Goal: Task Accomplishment & Management: Manage account settings

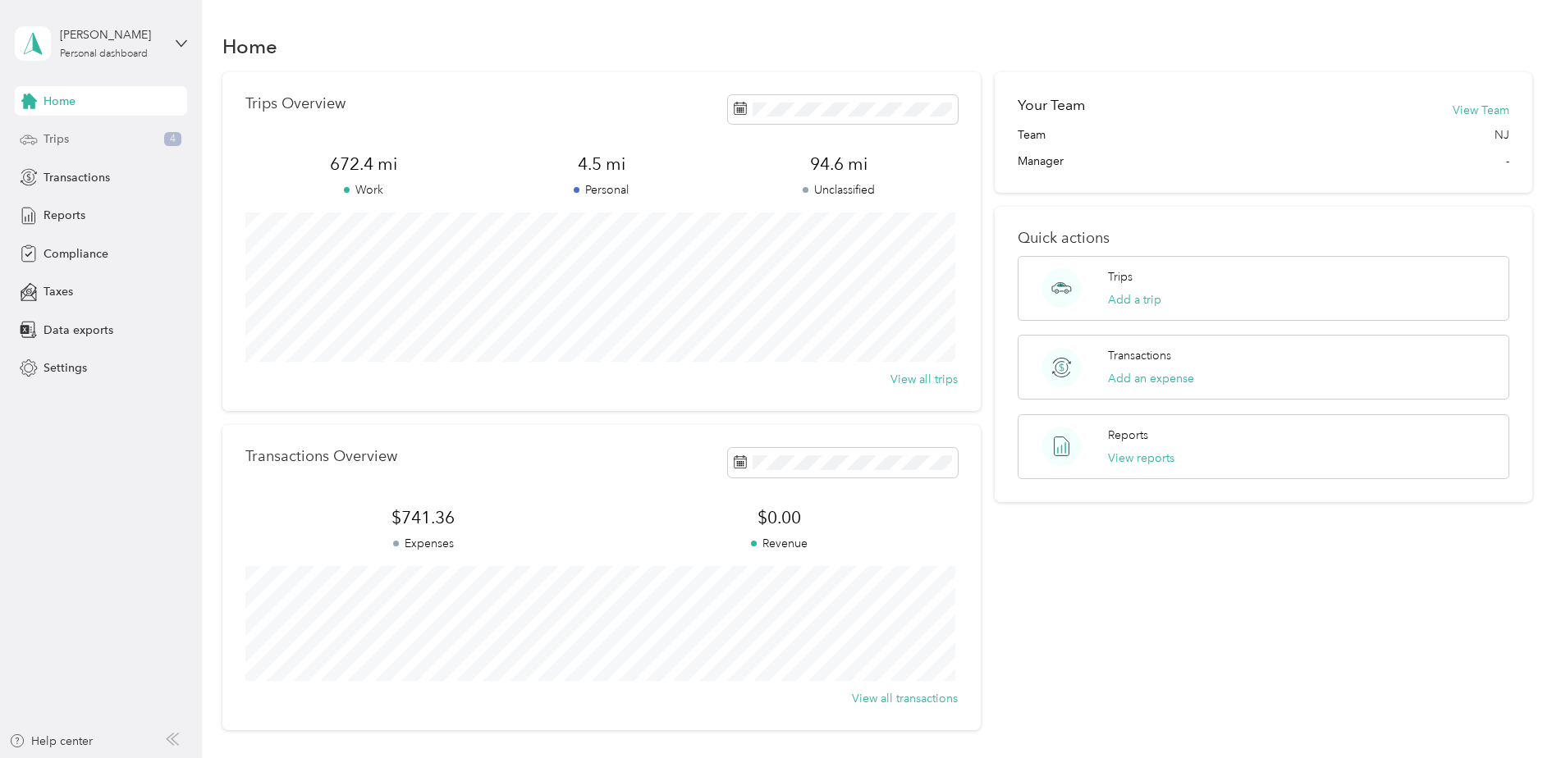
click at [66, 136] on span "Trips" at bounding box center [55, 138] width 25 height 17
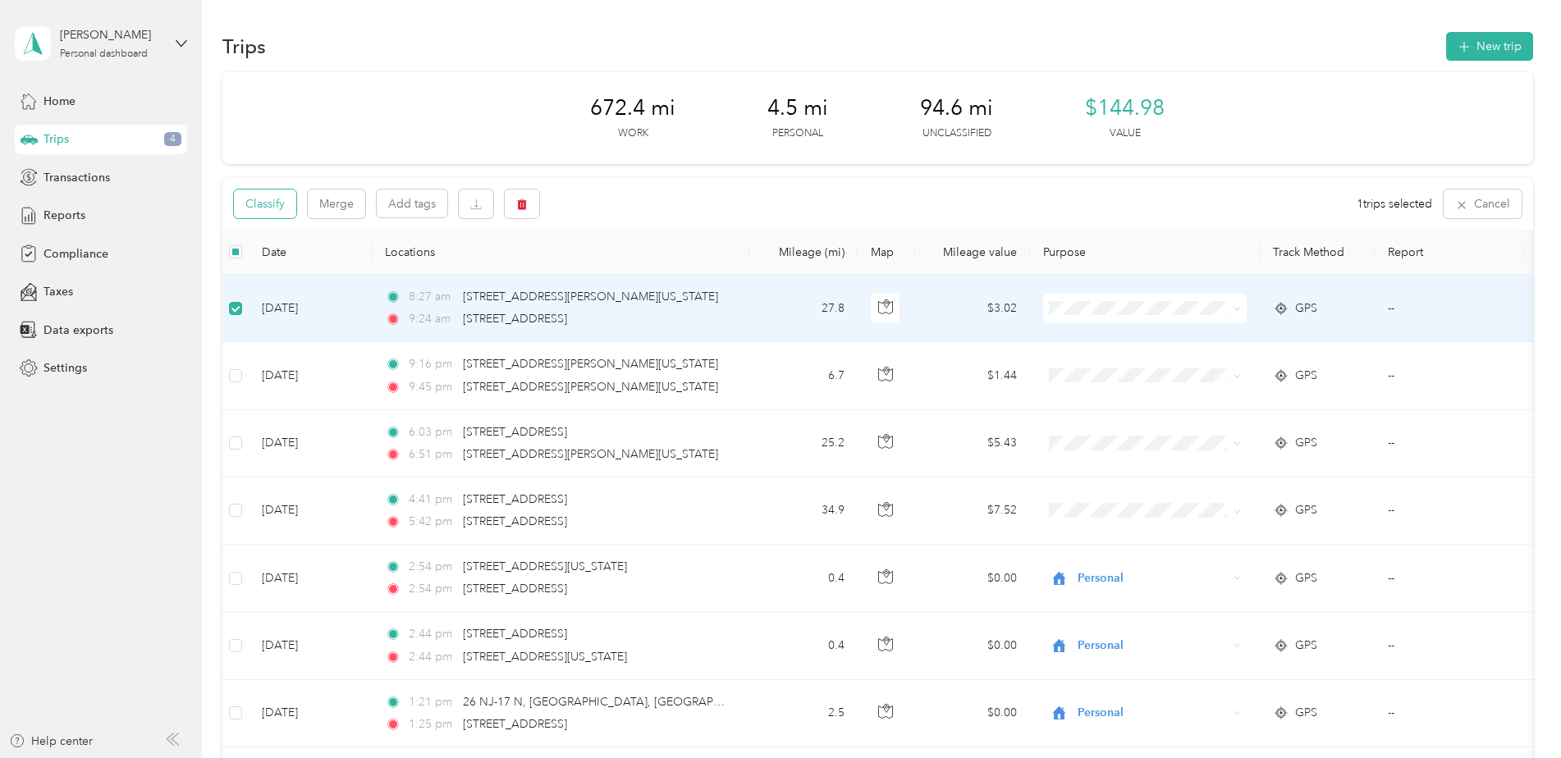
click at [276, 212] on button "Classify" at bounding box center [265, 204] width 62 height 29
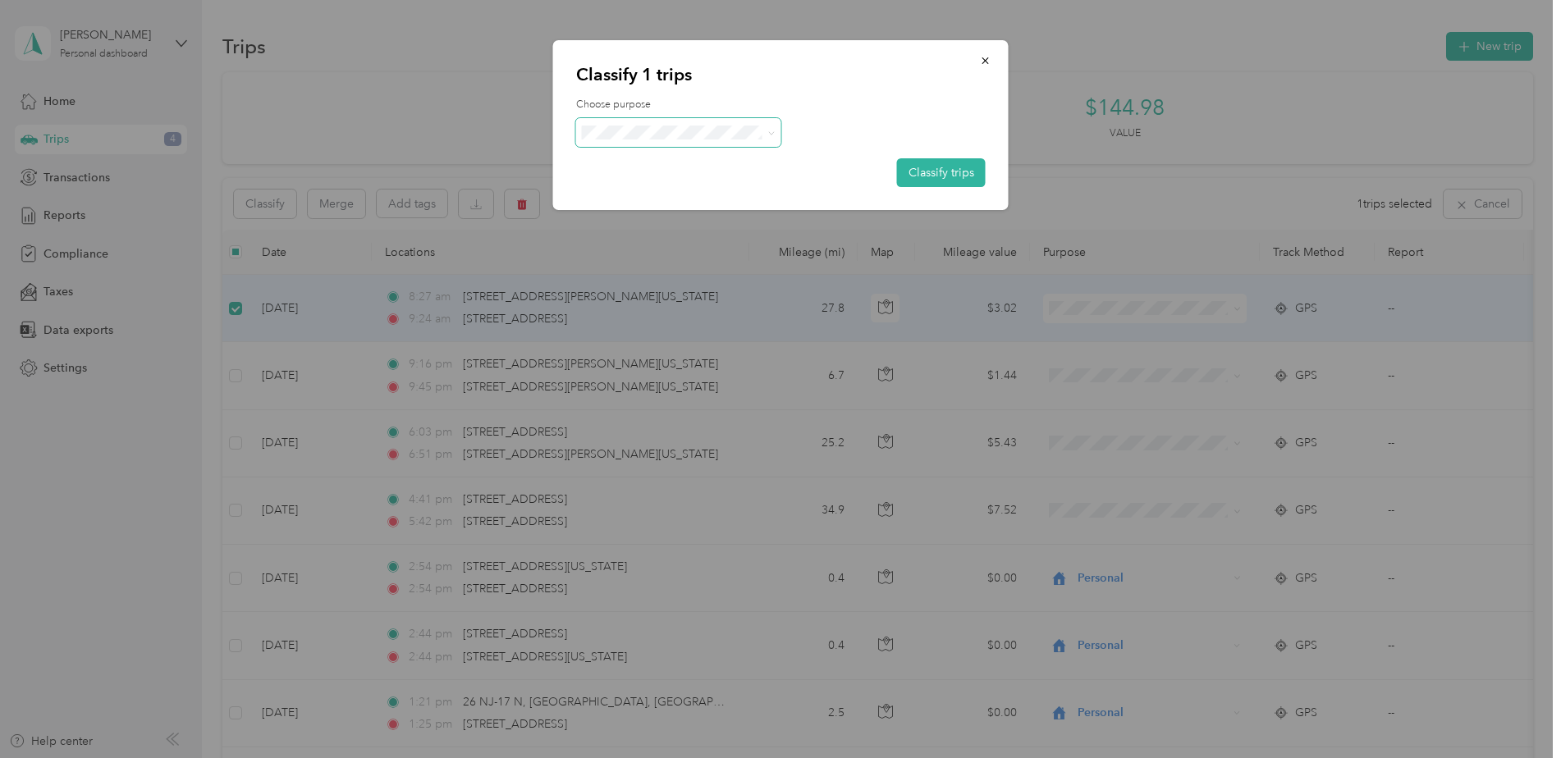
click at [690, 140] on span at bounding box center [678, 132] width 205 height 29
click at [717, 167] on span "Ryder" at bounding box center [692, 159] width 153 height 17
click at [963, 174] on button "Classify trips" at bounding box center [941, 172] width 89 height 29
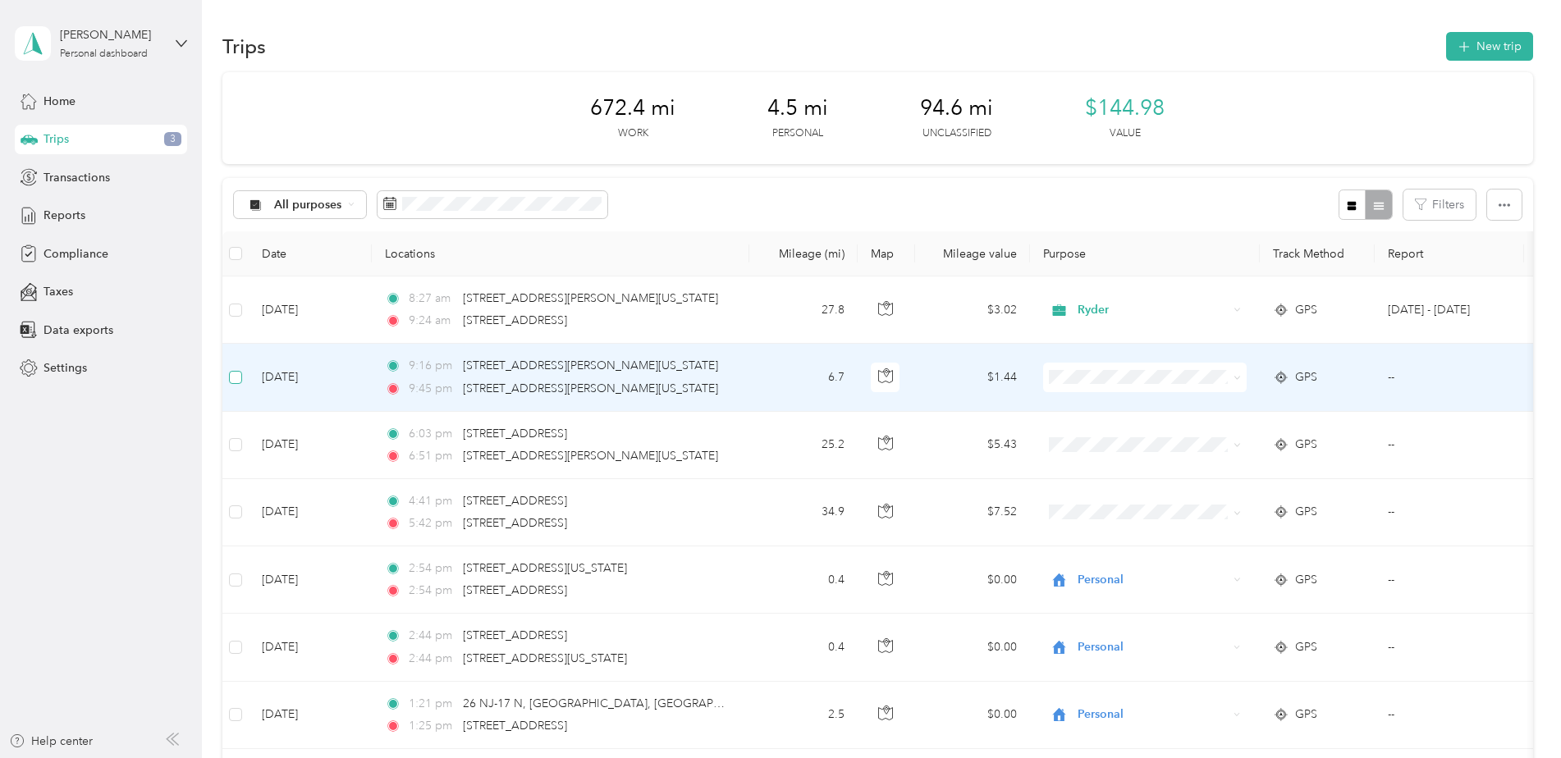
click at [236, 386] on label at bounding box center [235, 377] width 13 height 18
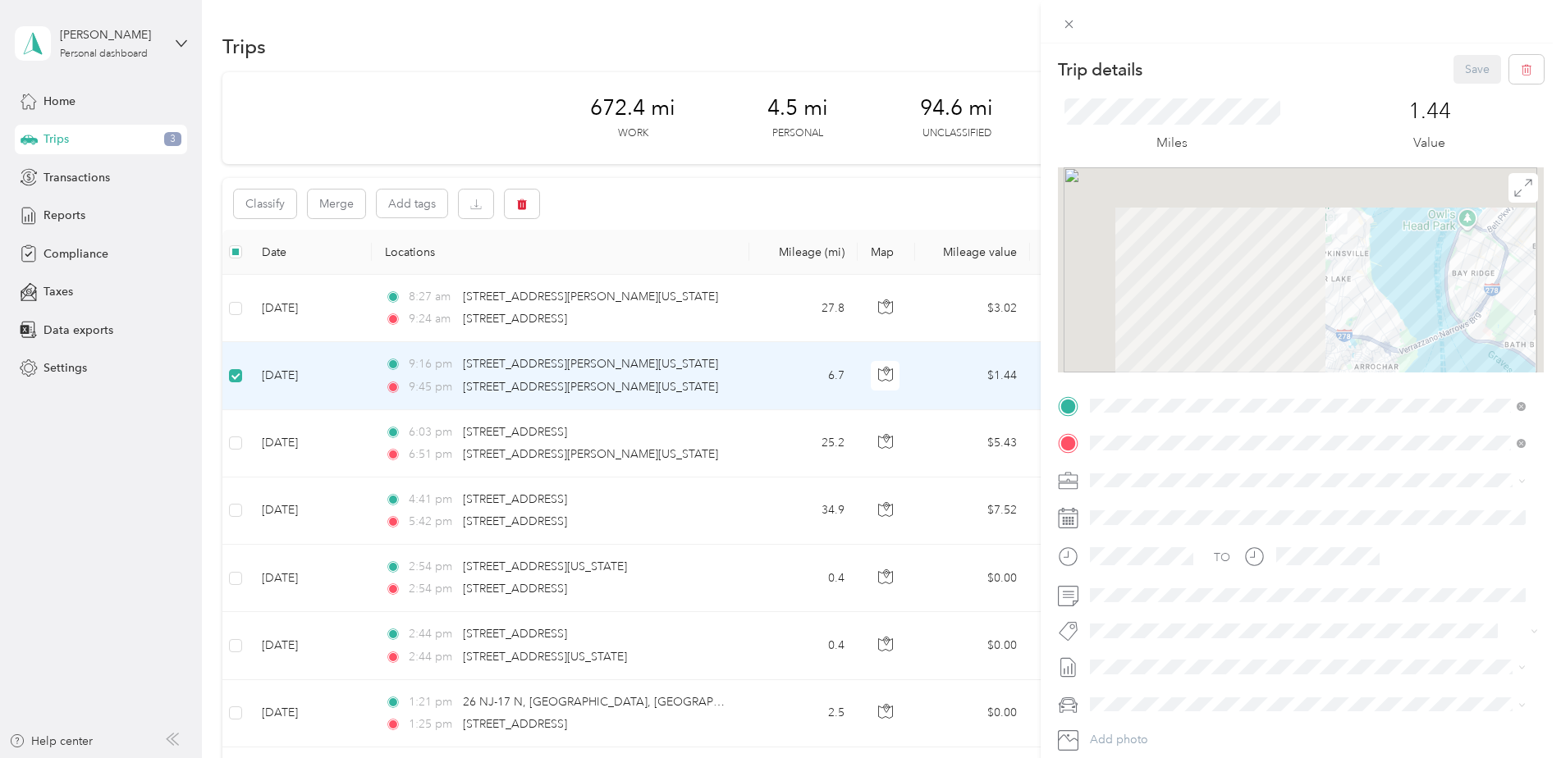
click at [235, 448] on div "Trip details Save This trip cannot be edited because it is either under review,…" at bounding box center [780, 379] width 1561 height 758
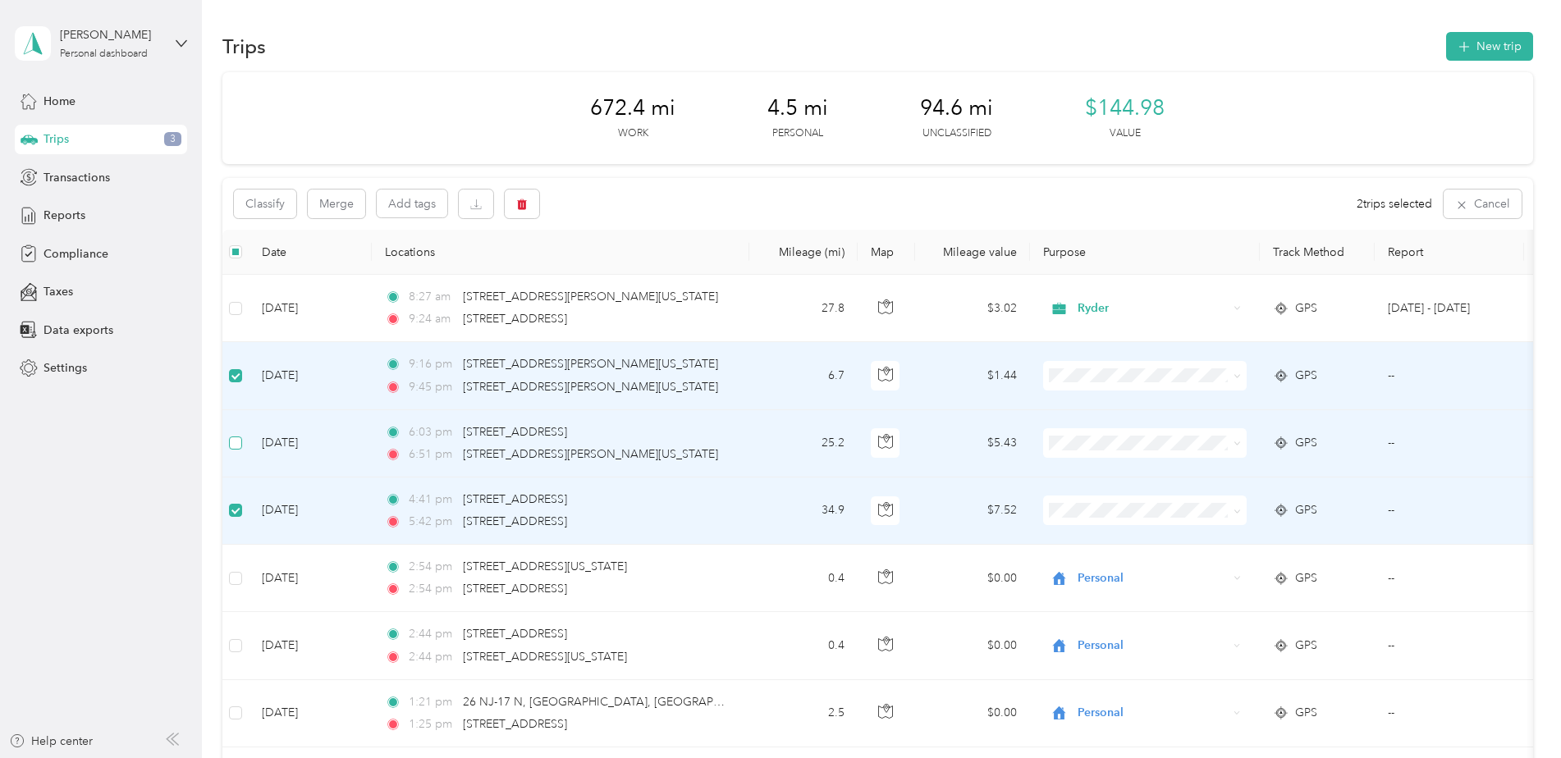
click at [229, 435] on label at bounding box center [235, 443] width 13 height 18
click at [266, 207] on button "Classify" at bounding box center [265, 204] width 62 height 29
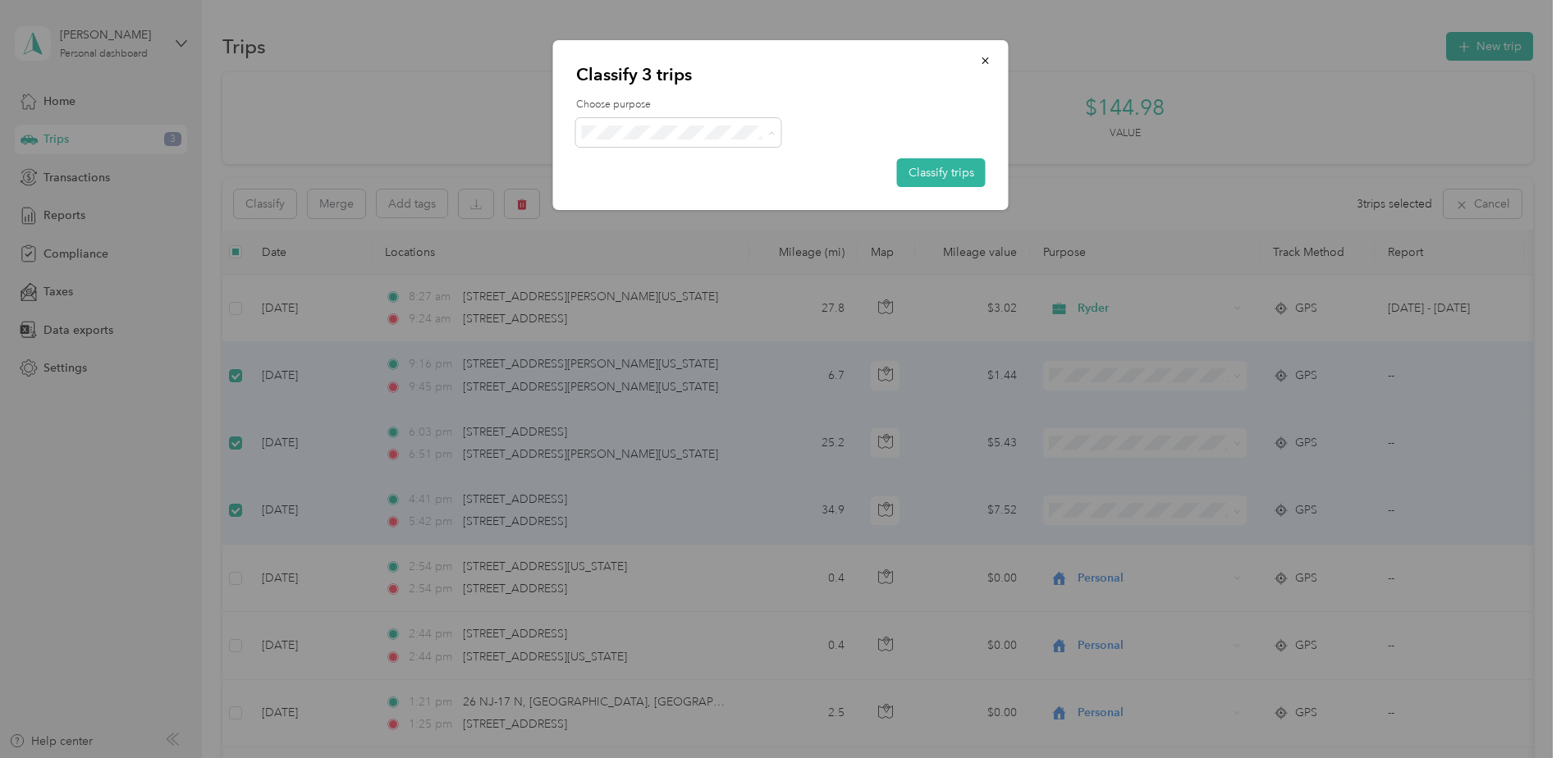
click at [657, 169] on span "Ryder" at bounding box center [683, 162] width 135 height 17
click at [639, 199] on li "Personal" at bounding box center [678, 190] width 205 height 29
click at [957, 170] on button "Classify trips" at bounding box center [941, 172] width 89 height 29
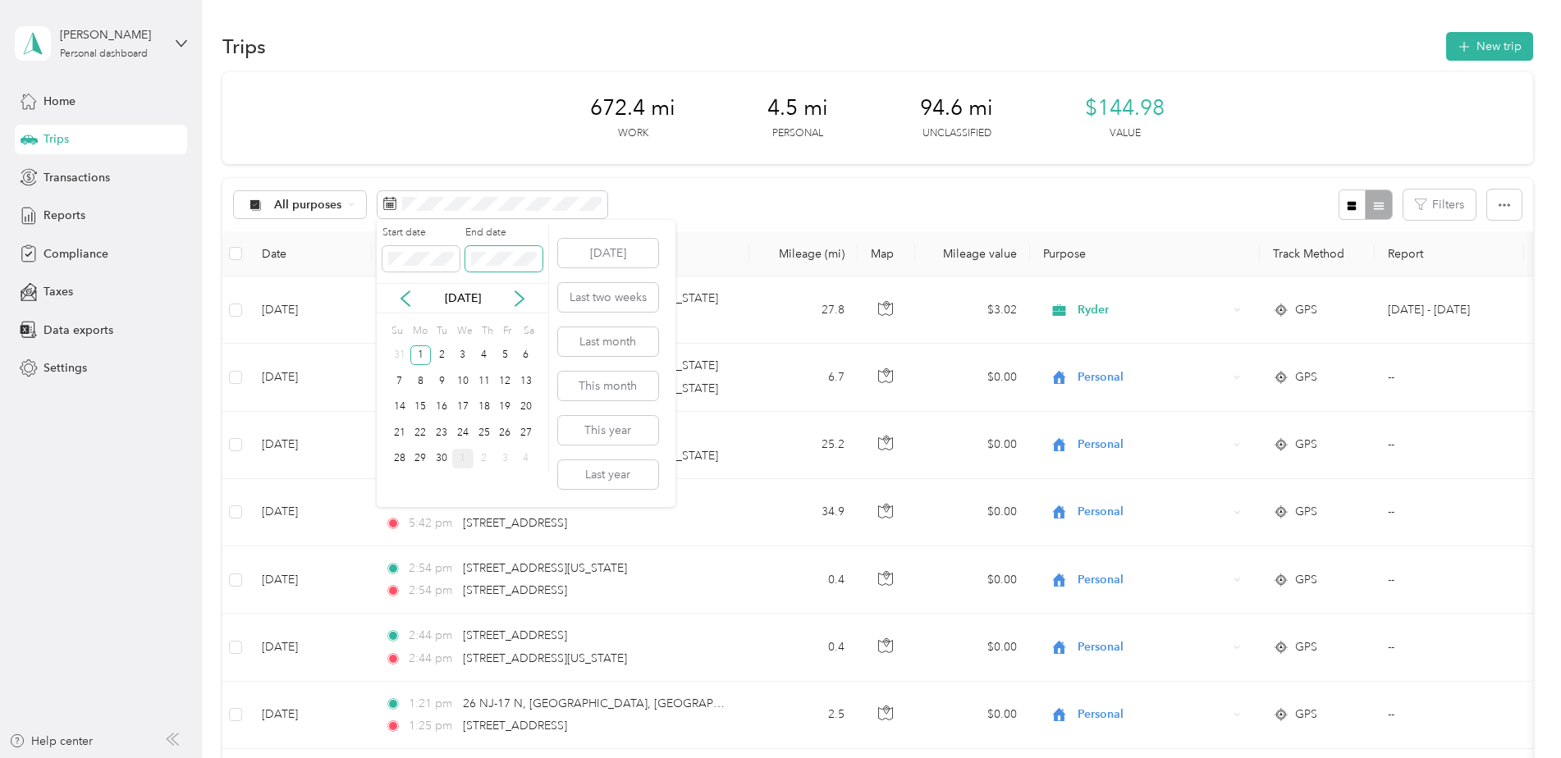
click at [396, 273] on div "Start date End date" at bounding box center [462, 254] width 171 height 57
click at [441, 458] on div "30" at bounding box center [441, 459] width 21 height 21
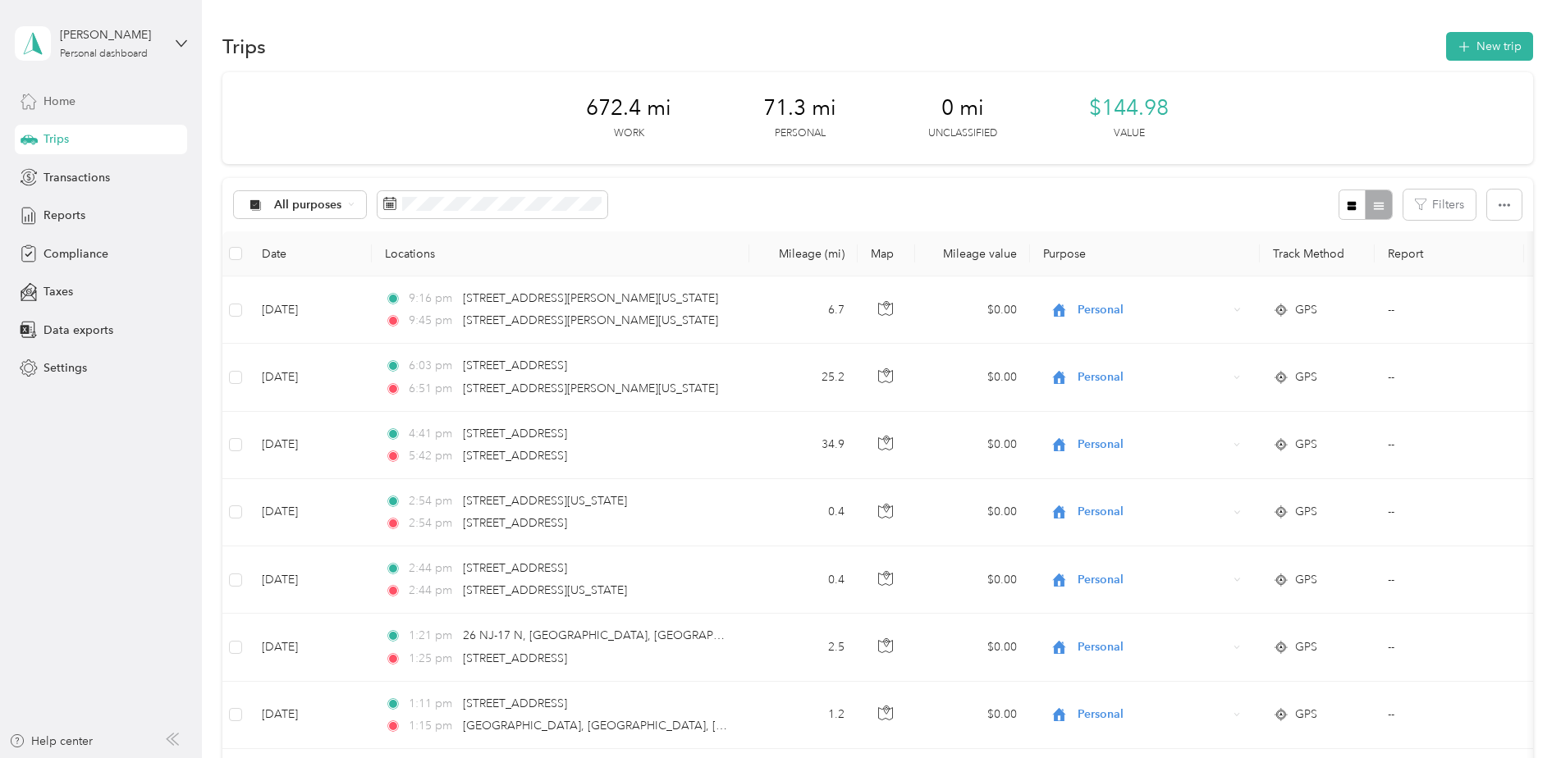
click at [75, 98] on span "Home" at bounding box center [59, 101] width 32 height 17
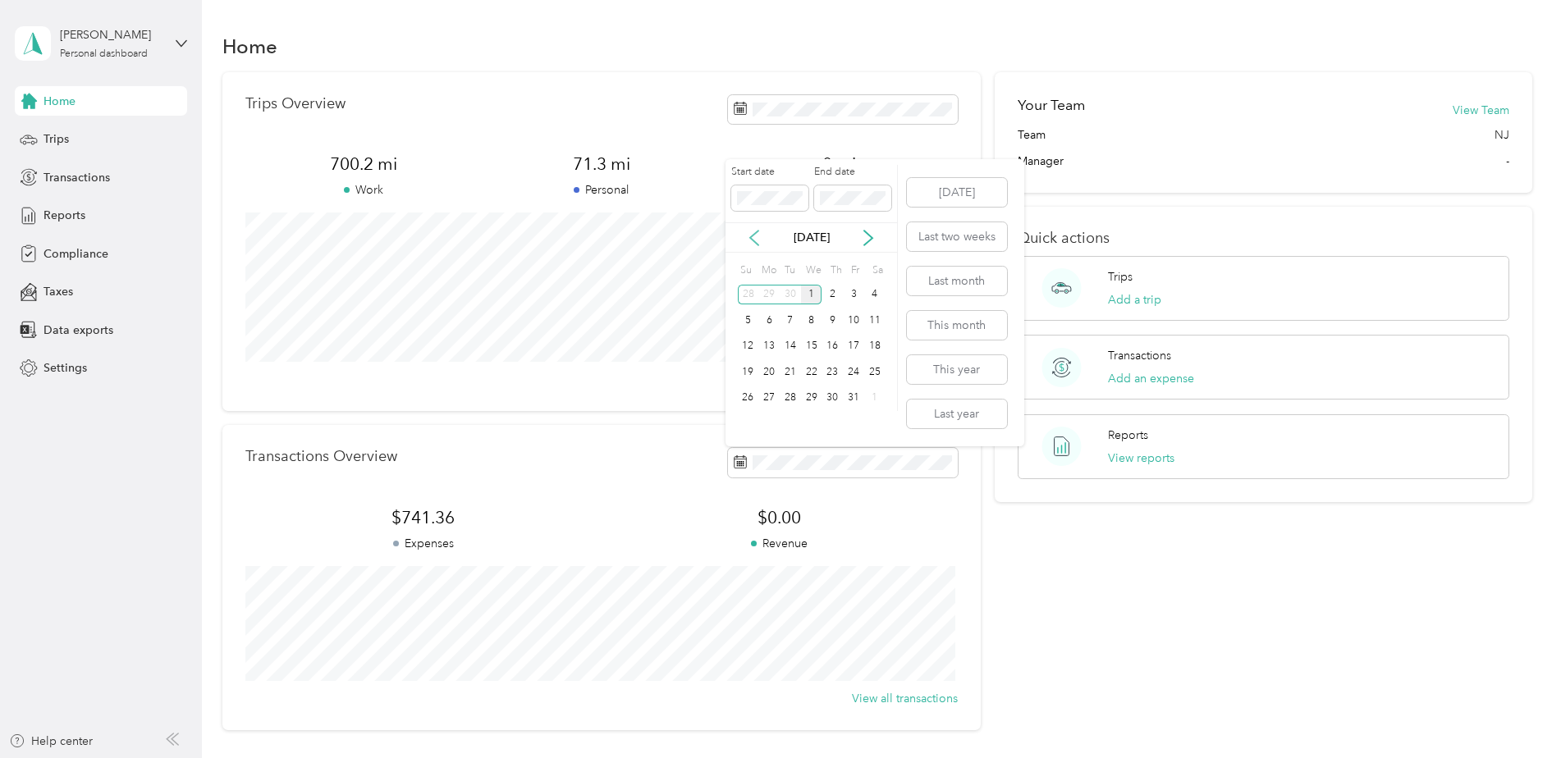
click at [758, 240] on icon at bounding box center [754, 238] width 16 height 16
click at [757, 240] on icon at bounding box center [754, 238] width 16 height 16
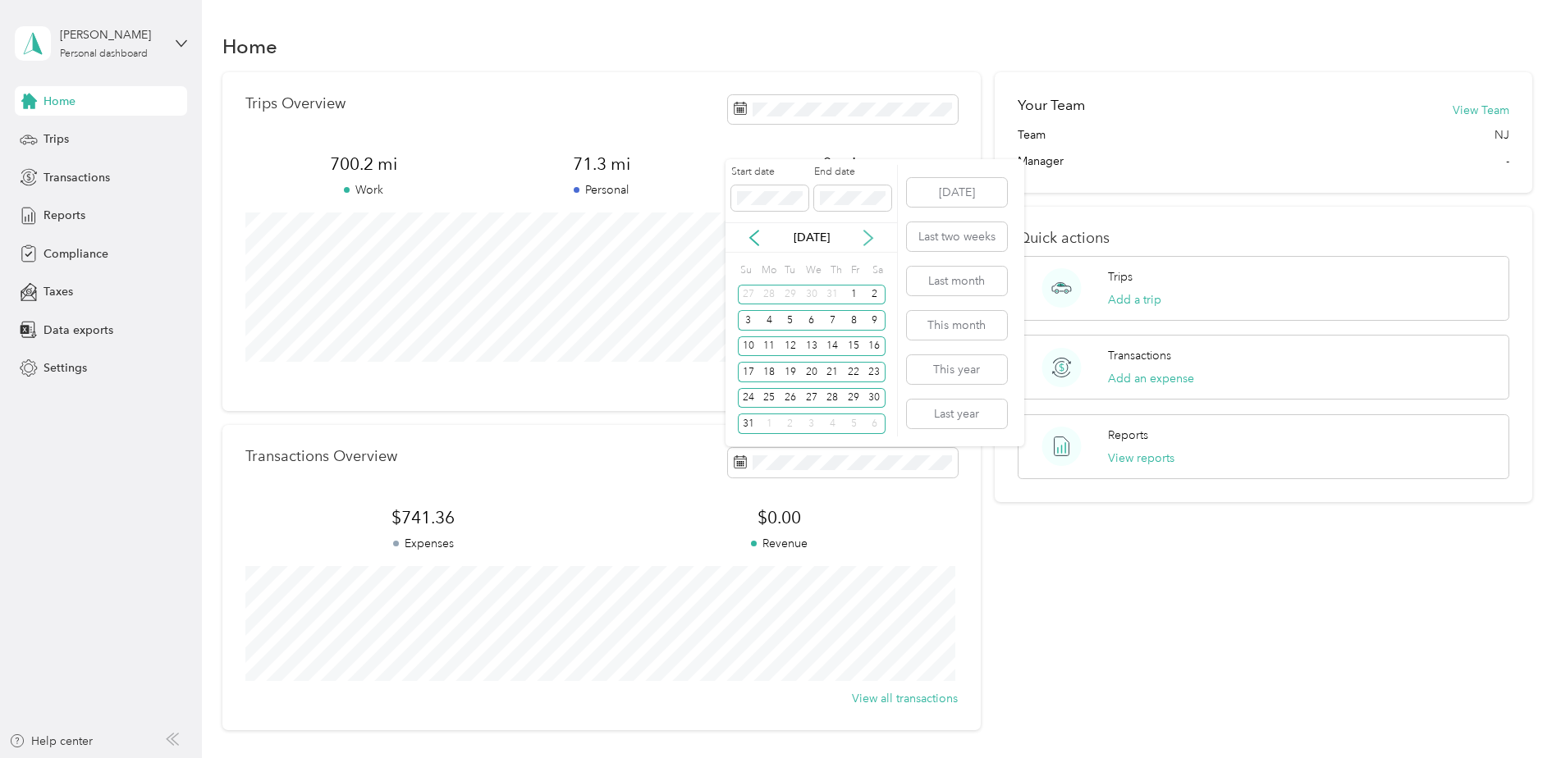
click at [866, 238] on icon at bounding box center [868, 238] width 16 height 16
click at [775, 293] on div "1" at bounding box center [768, 295] width 21 height 21
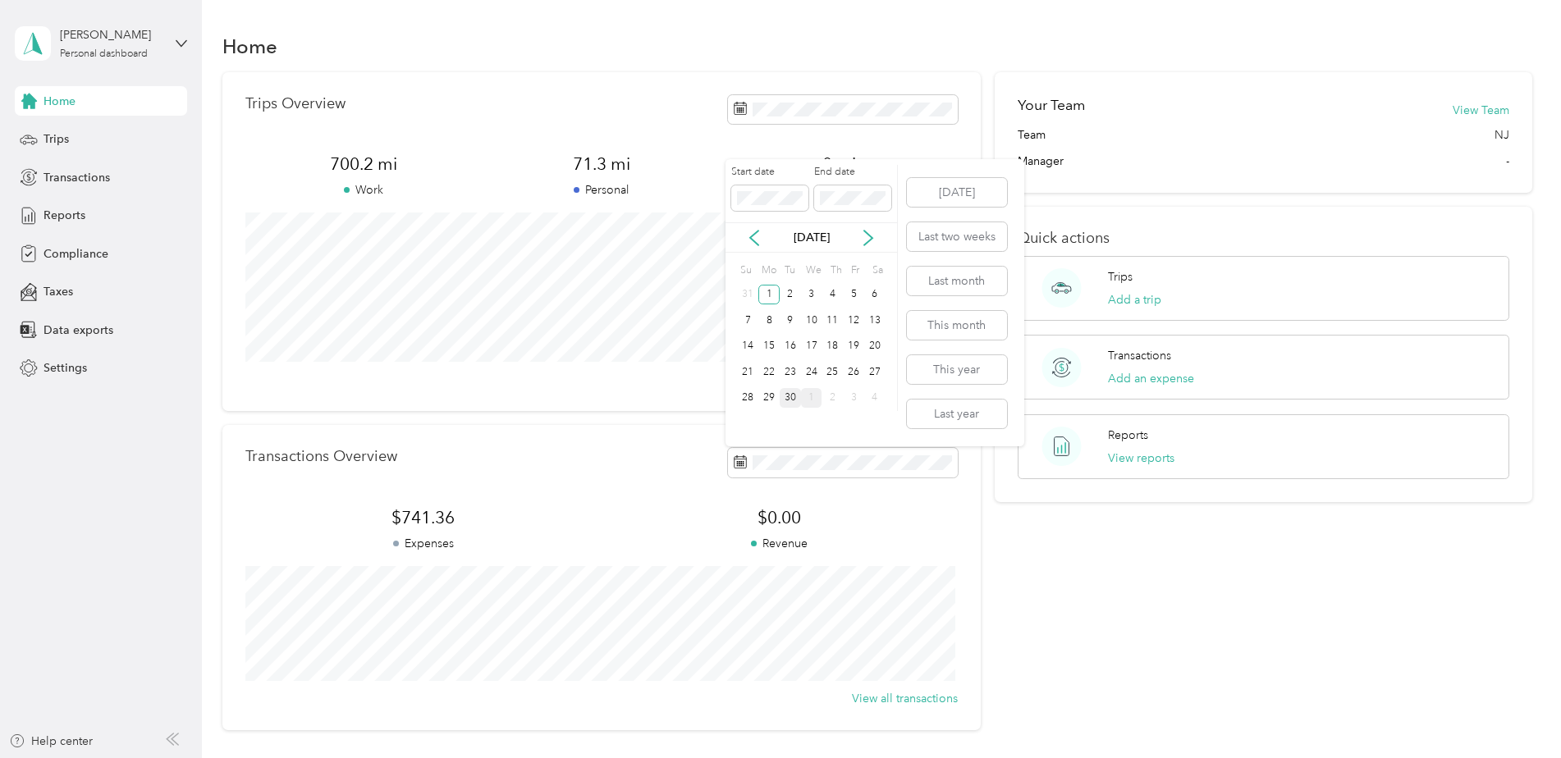
click at [789, 402] on div "30" at bounding box center [790, 398] width 21 height 21
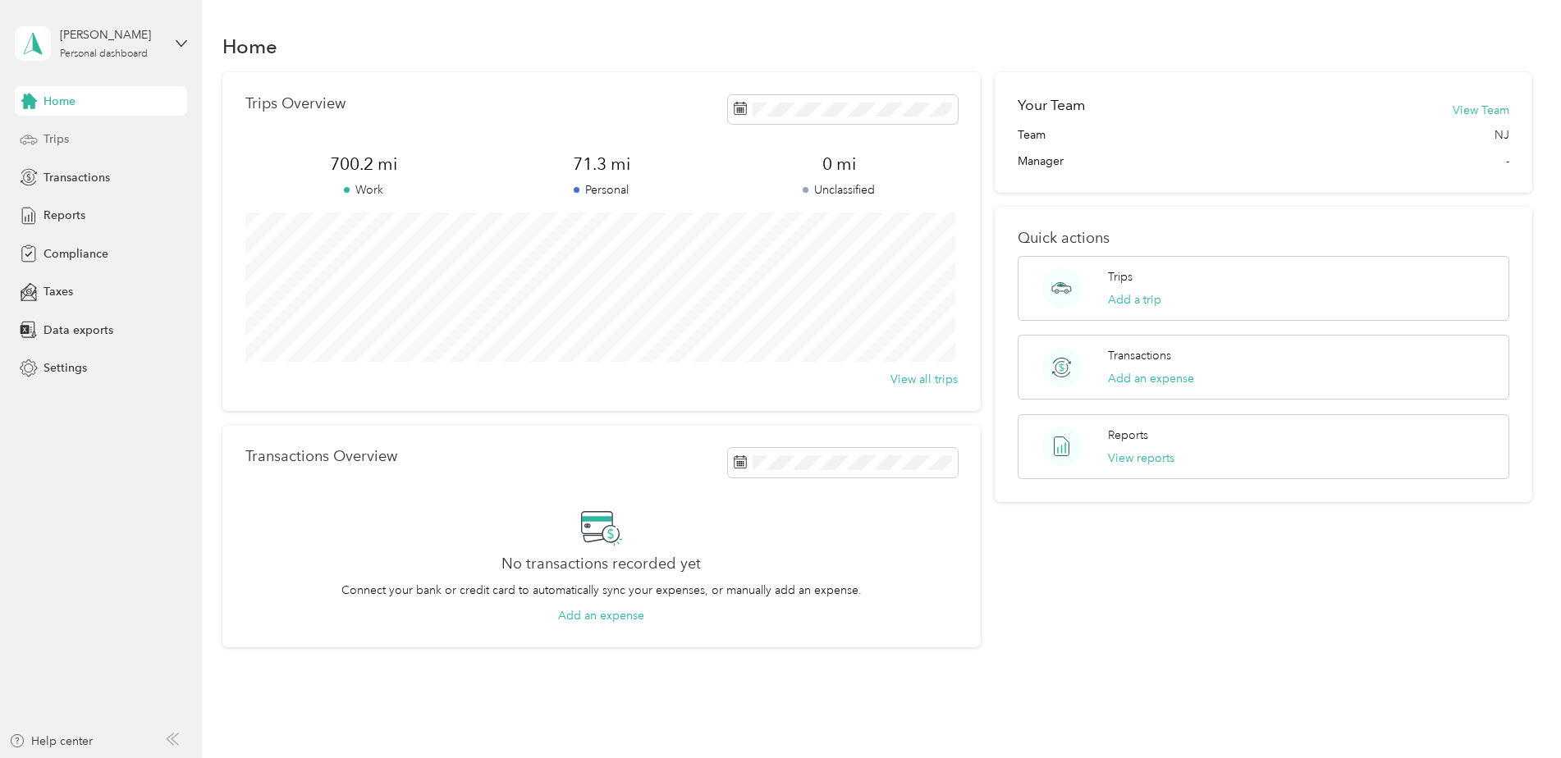
click at [84, 130] on div "Trips" at bounding box center [101, 140] width 172 height 30
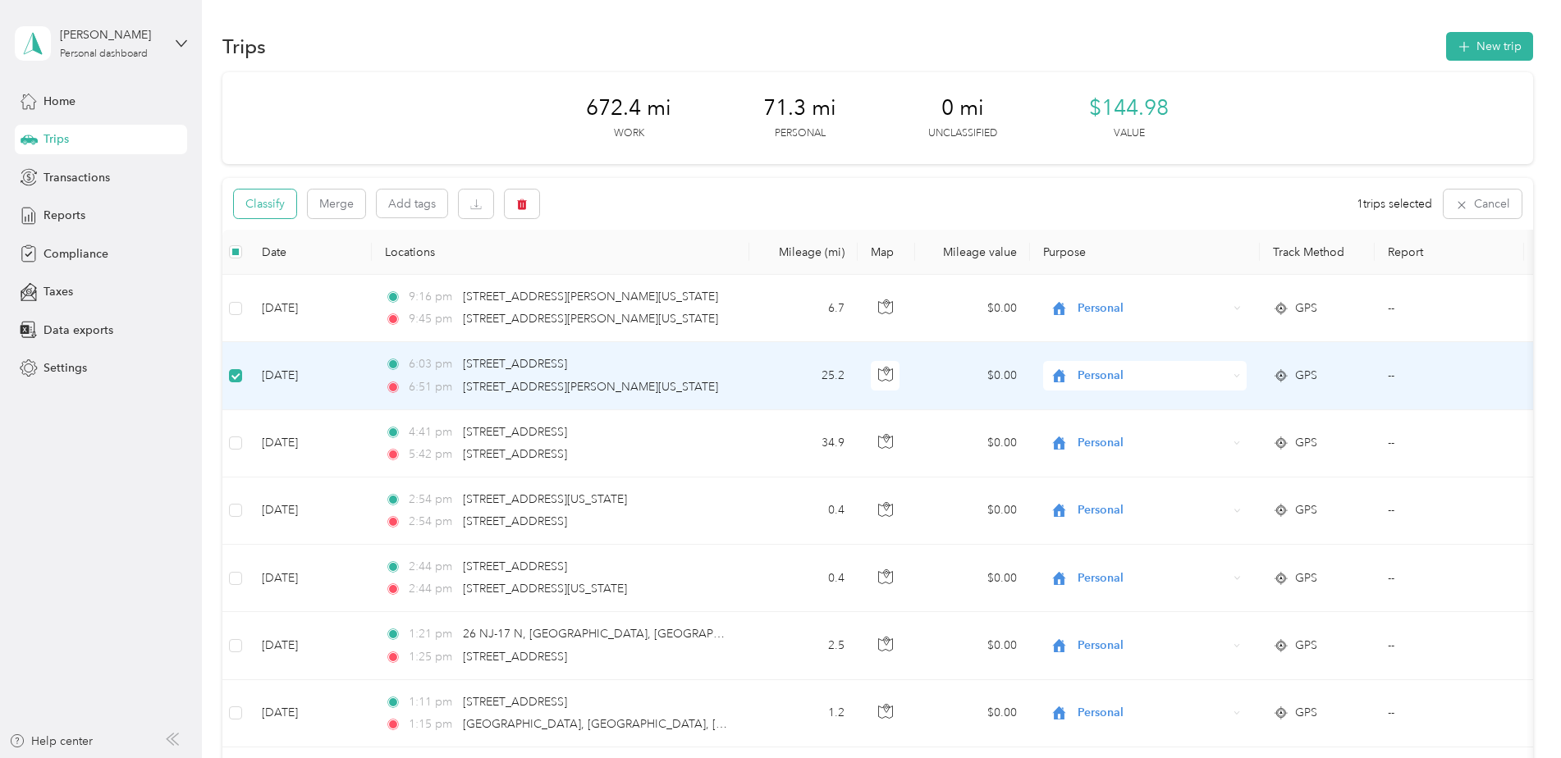
click at [274, 212] on button "Classify" at bounding box center [265, 204] width 62 height 29
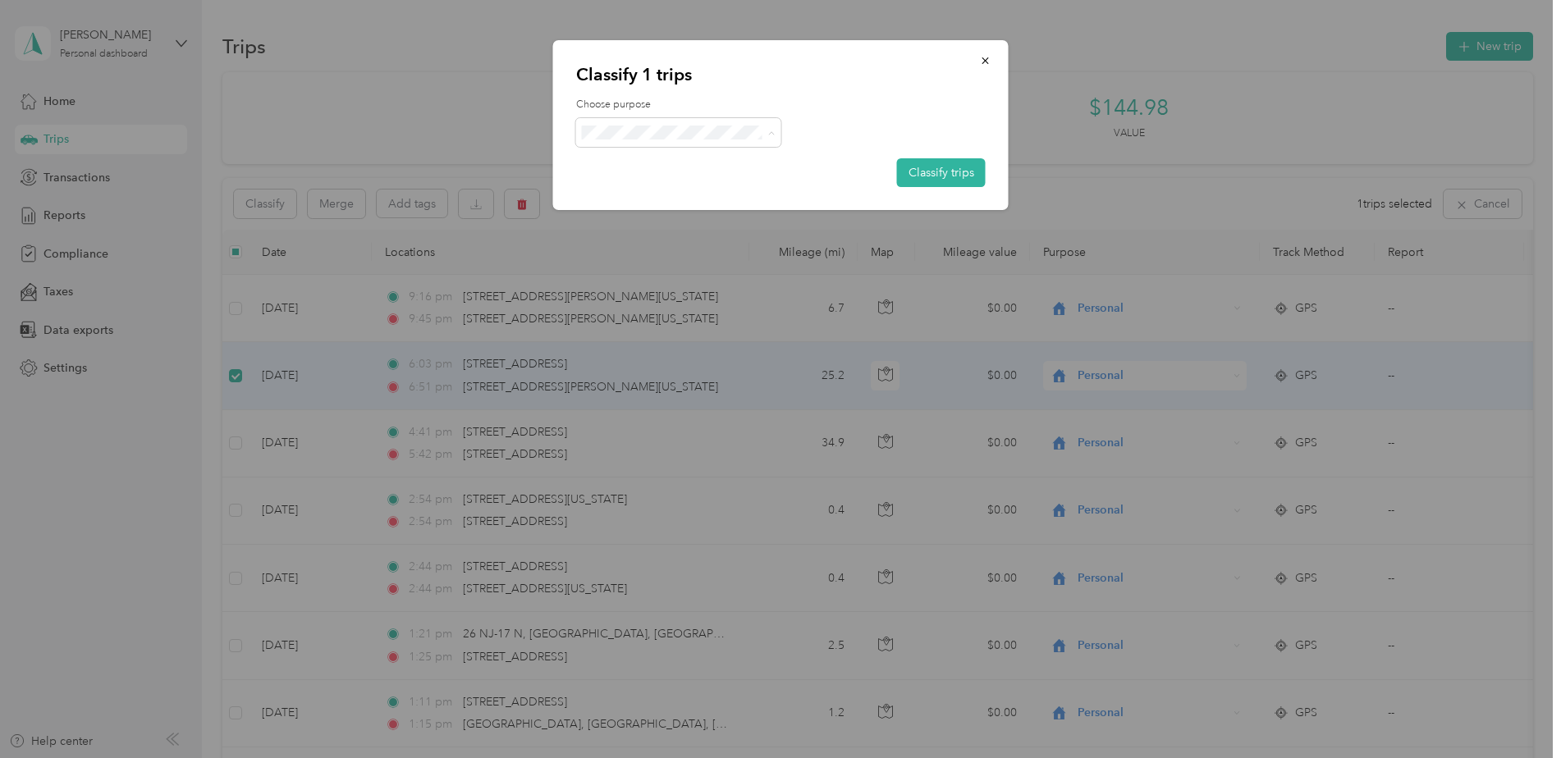
drag, startPoint x: 714, startPoint y: 173, endPoint x: 722, endPoint y: 171, distance: 8.6
click at [714, 172] on li "Ryder" at bounding box center [678, 163] width 205 height 29
click at [942, 170] on button "Classify trips" at bounding box center [941, 172] width 89 height 29
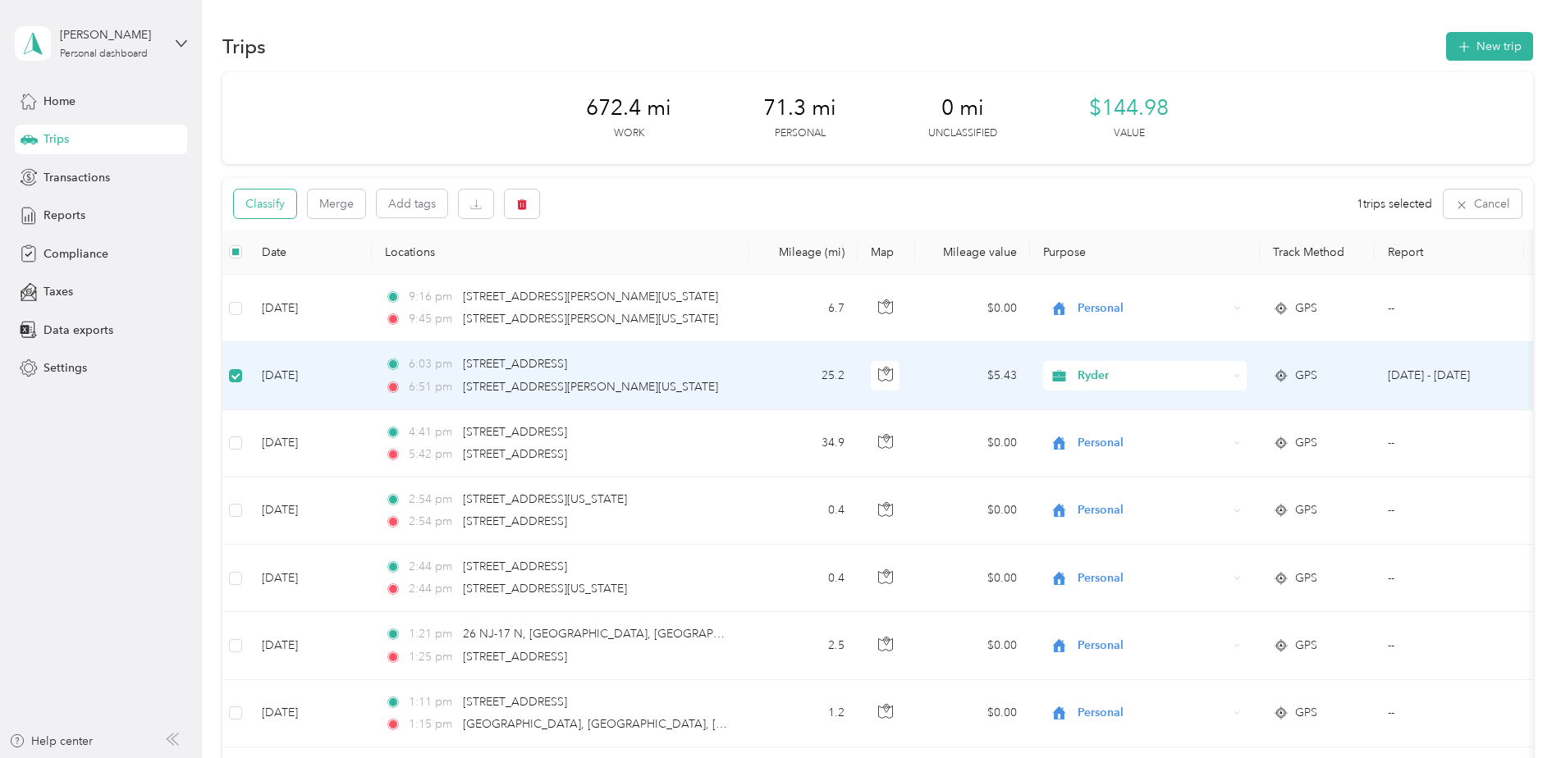
click at [249, 203] on button "Classify" at bounding box center [265, 204] width 62 height 29
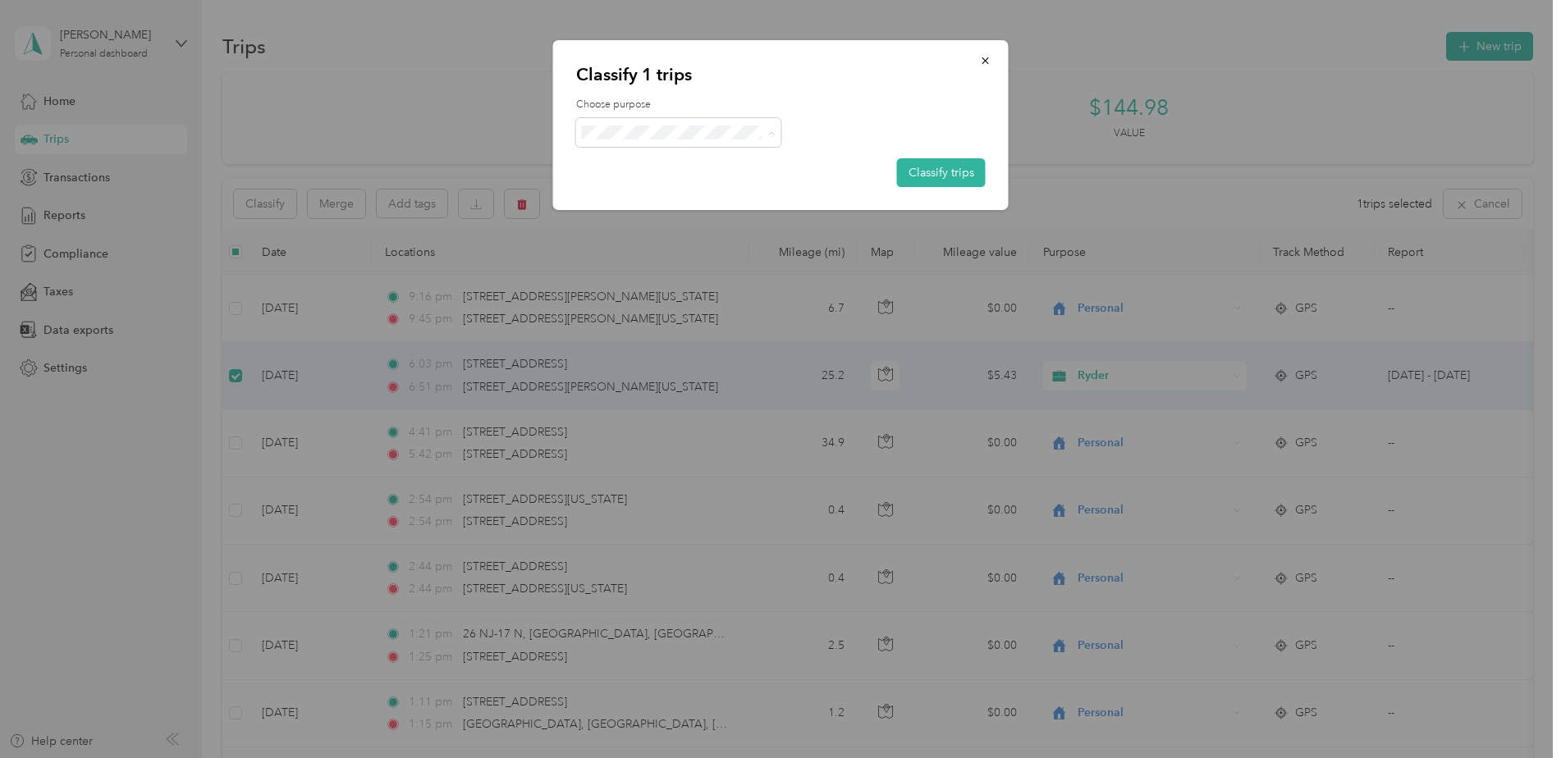
click at [659, 190] on span "Personal" at bounding box center [692, 191] width 153 height 17
click at [949, 162] on button "Classify trips" at bounding box center [941, 172] width 89 height 29
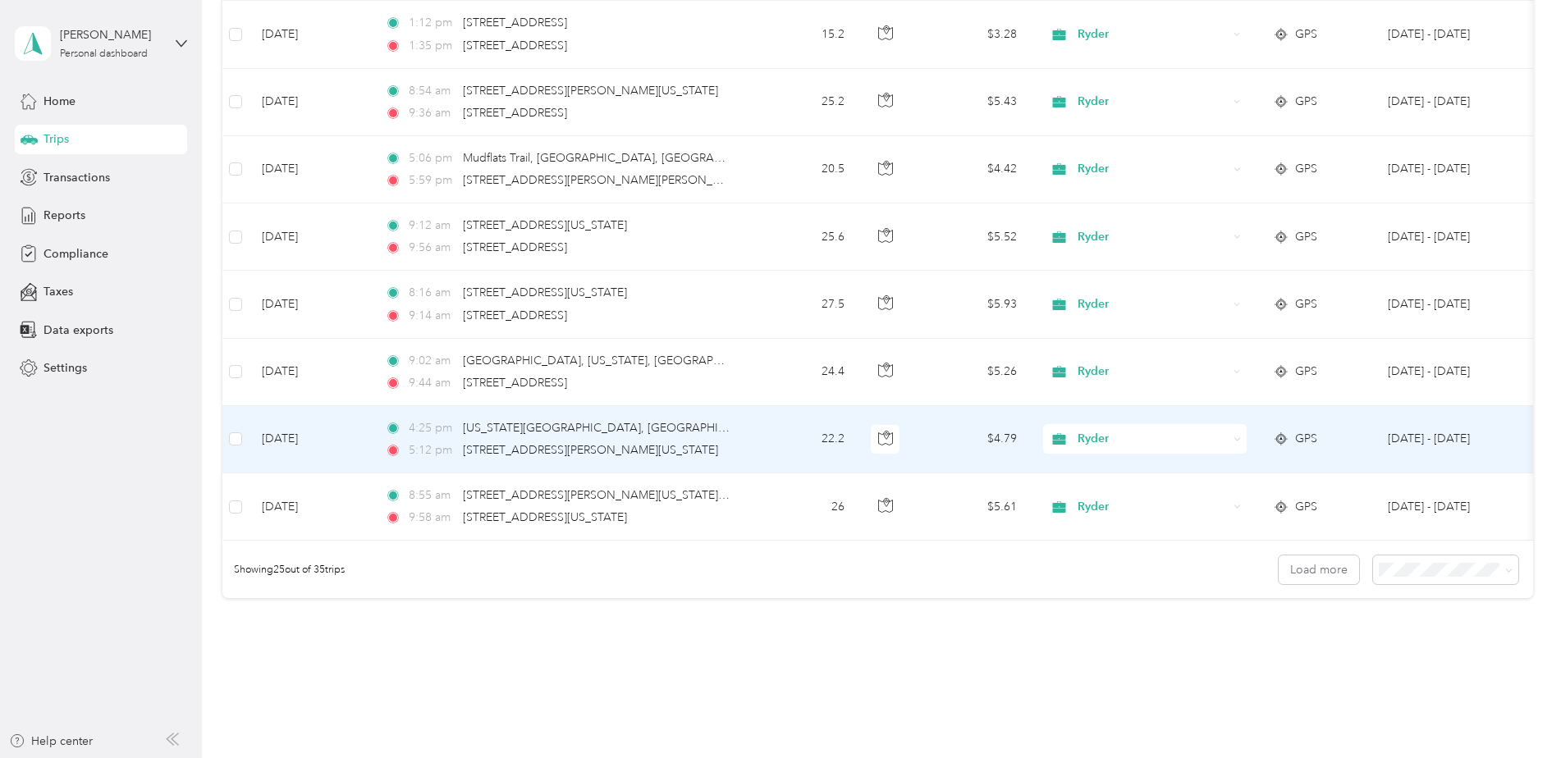
scroll to position [1502, 0]
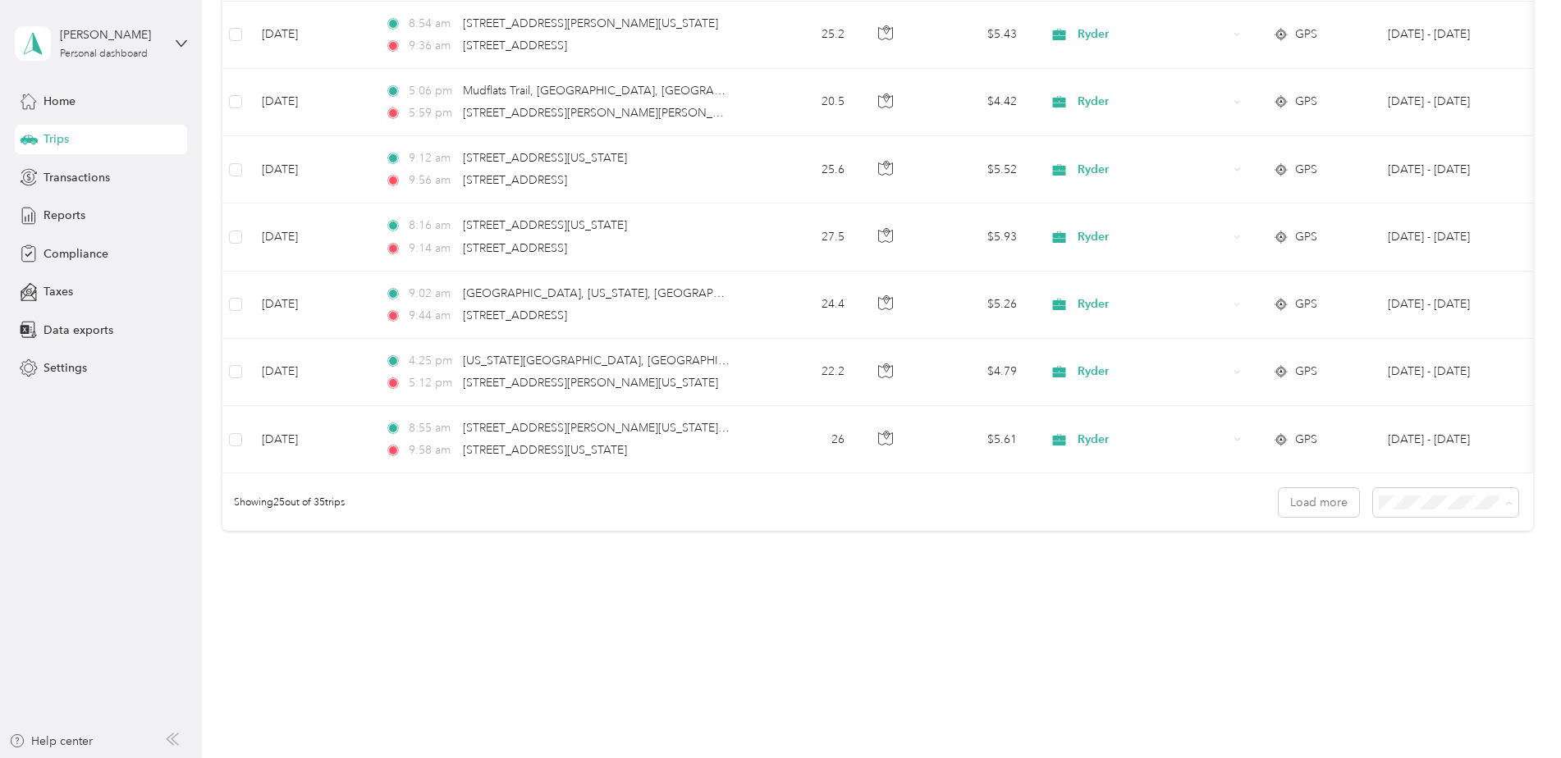
click at [1452, 592] on div "100 per load" at bounding box center [1441, 590] width 122 height 17
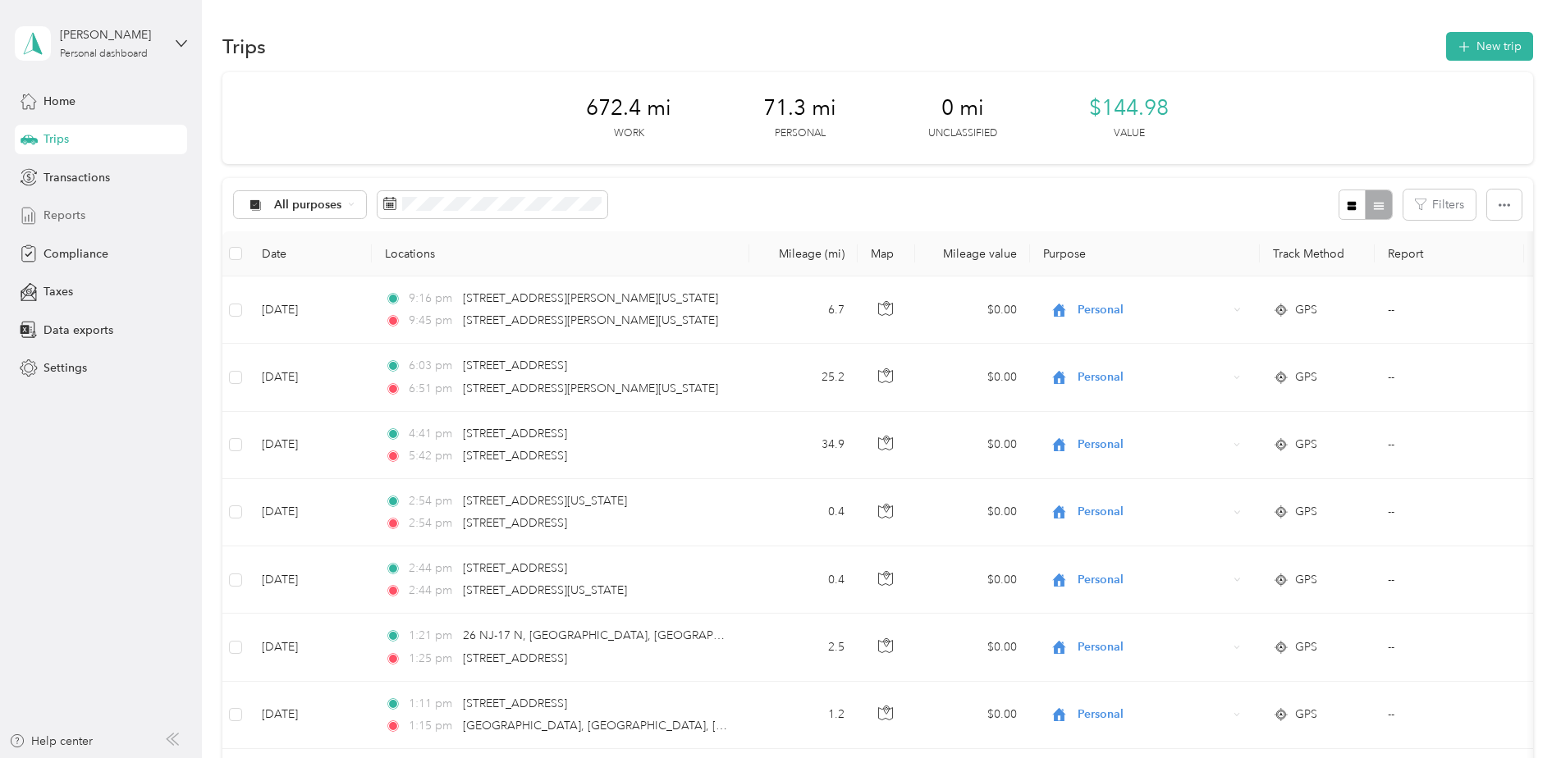
click at [63, 224] on div "Reports" at bounding box center [101, 216] width 172 height 30
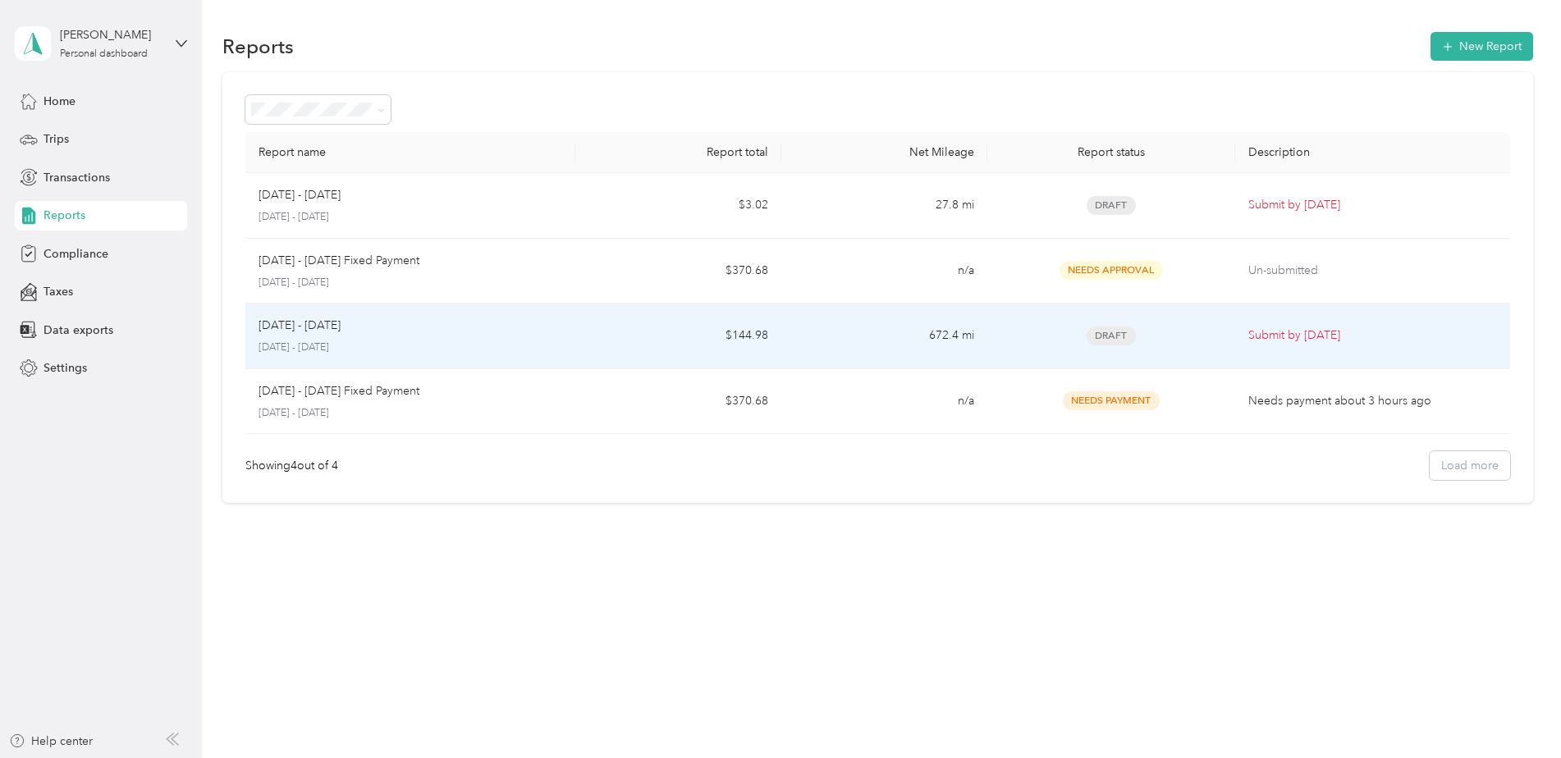
click at [1167, 344] on div "Draft" at bounding box center [1110, 336] width 221 height 19
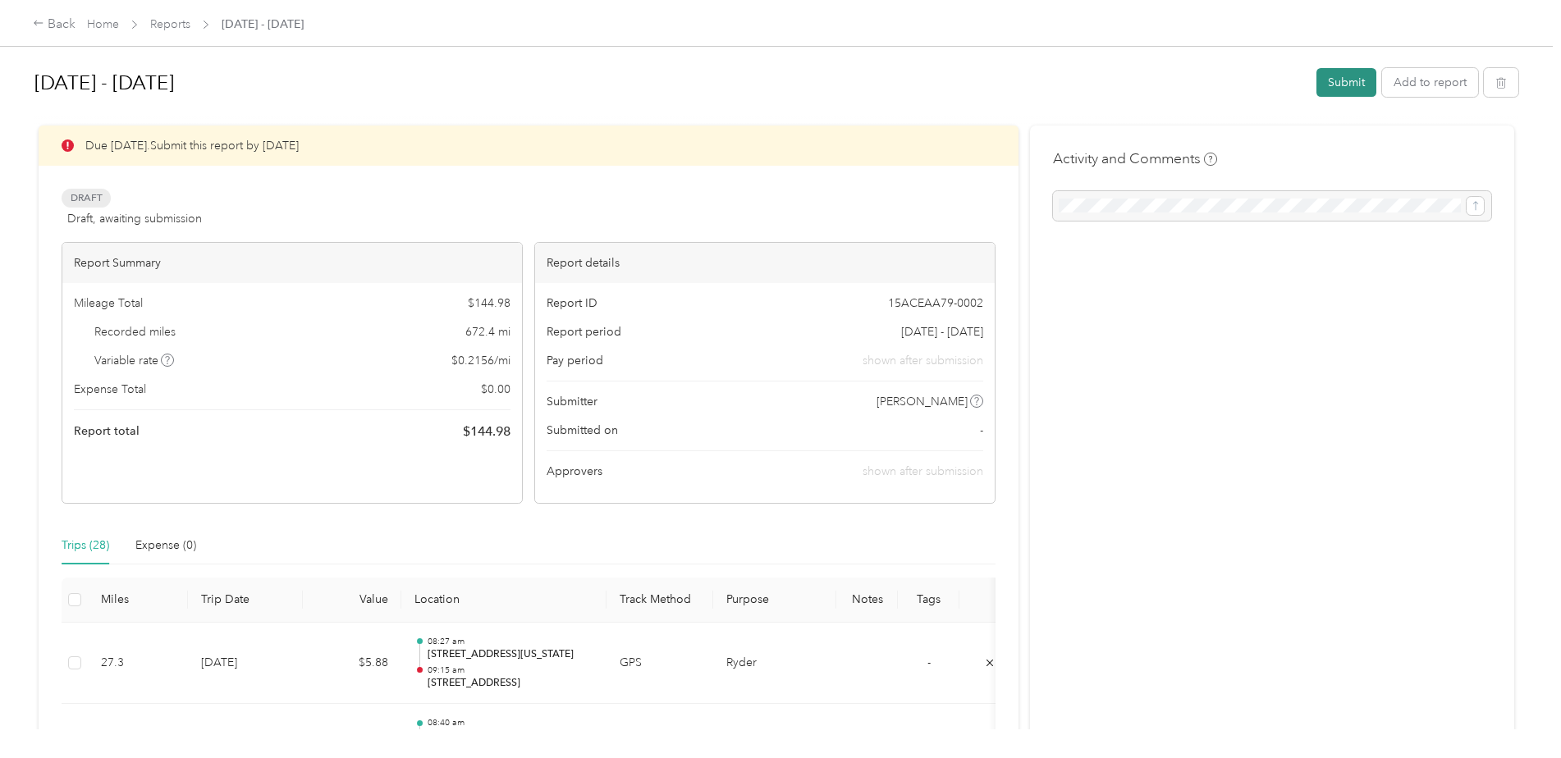
click at [1323, 89] on button "Submit" at bounding box center [1346, 82] width 60 height 29
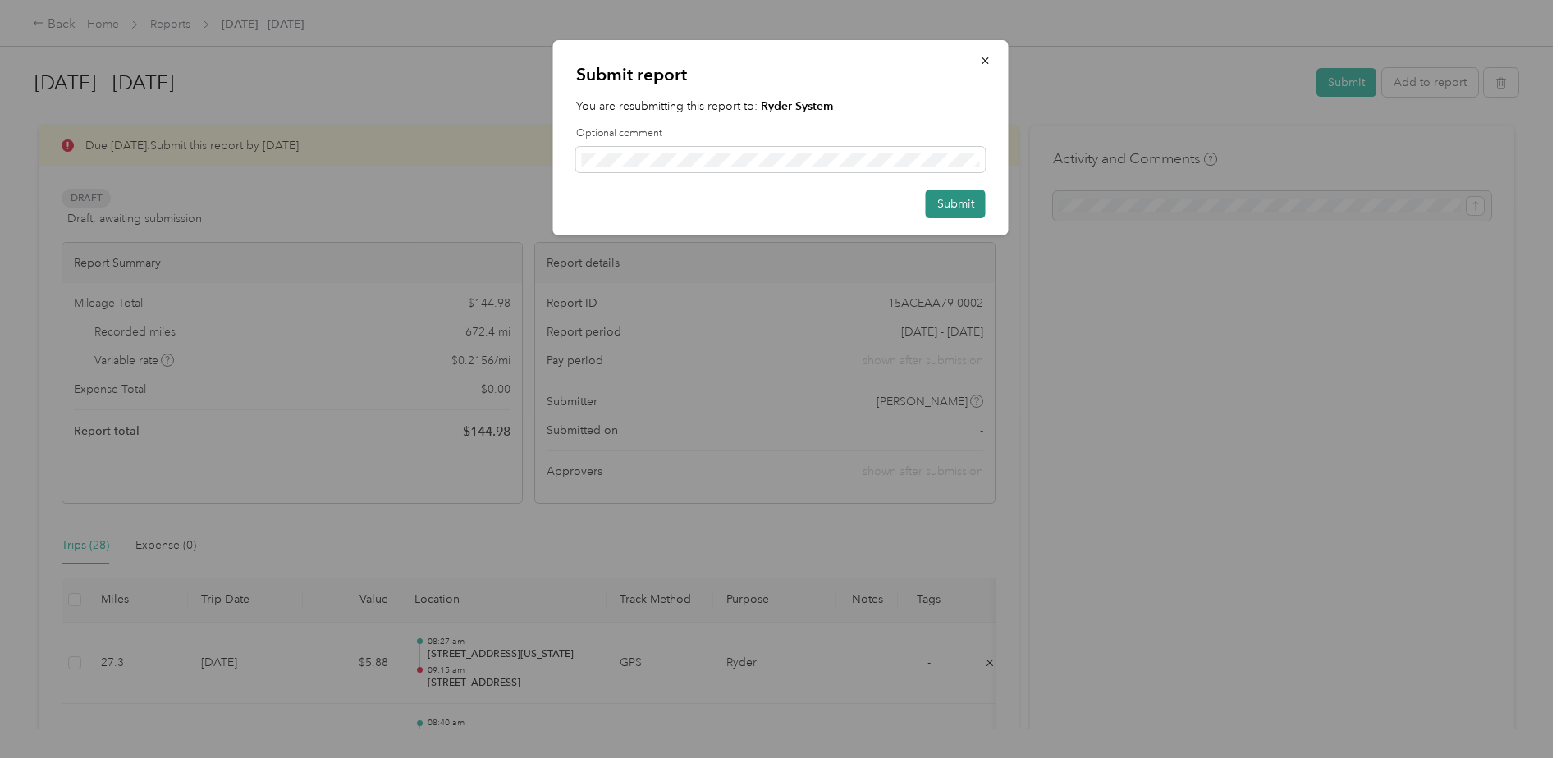
click at [945, 209] on button "Submit" at bounding box center [956, 204] width 60 height 29
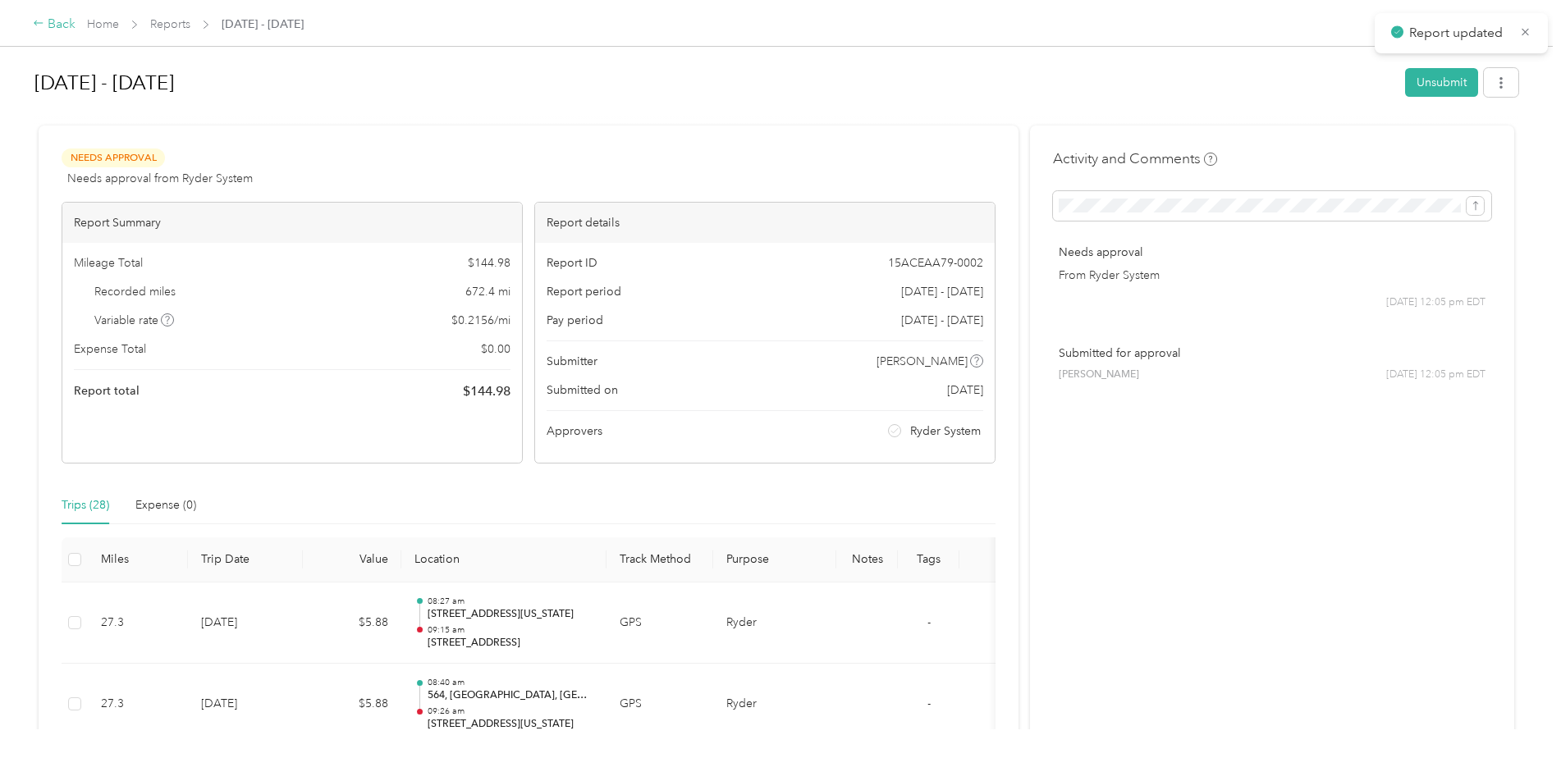
click at [42, 21] on icon at bounding box center [38, 22] width 11 height 11
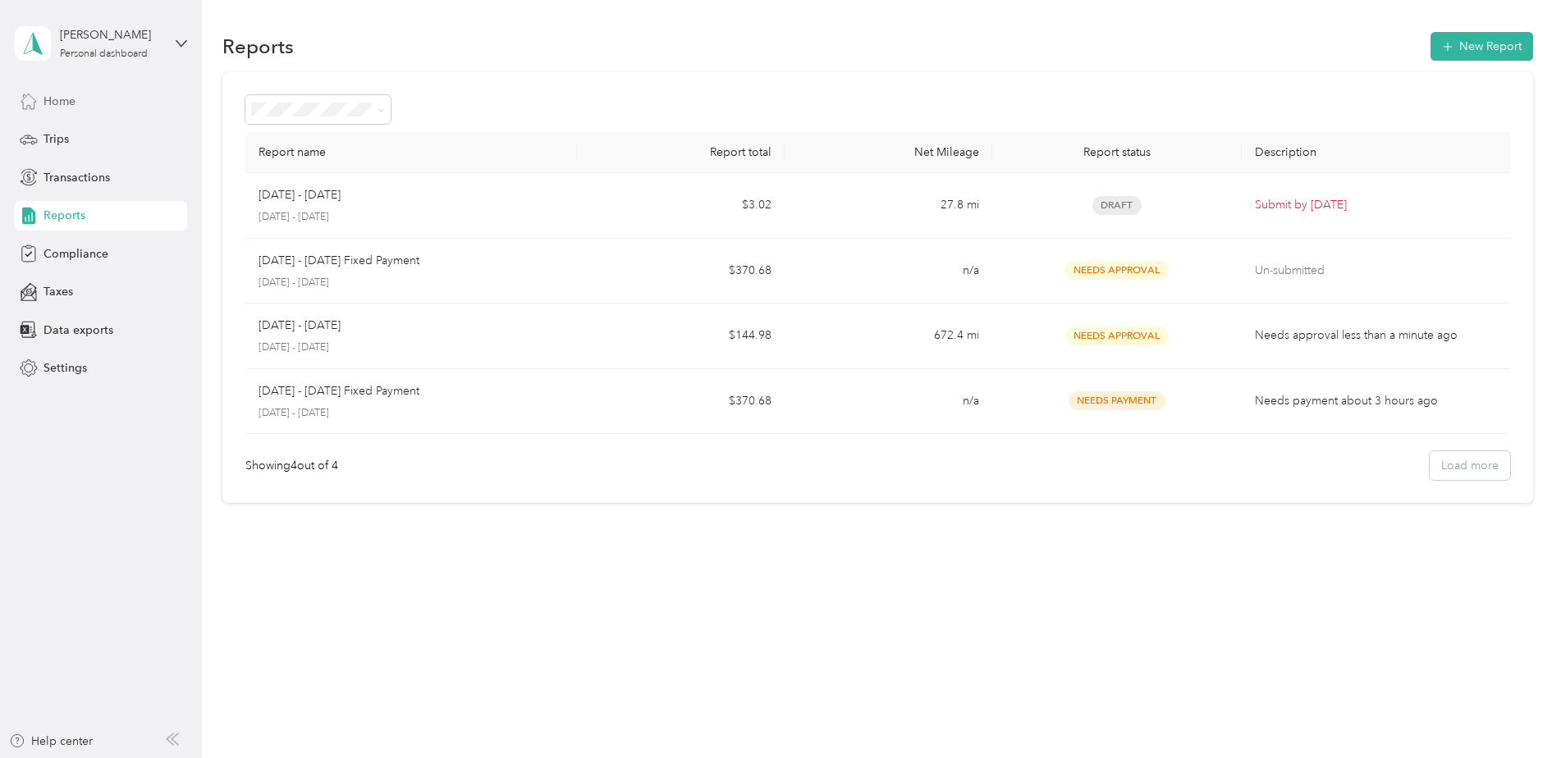
click at [97, 96] on div "Home" at bounding box center [101, 101] width 172 height 30
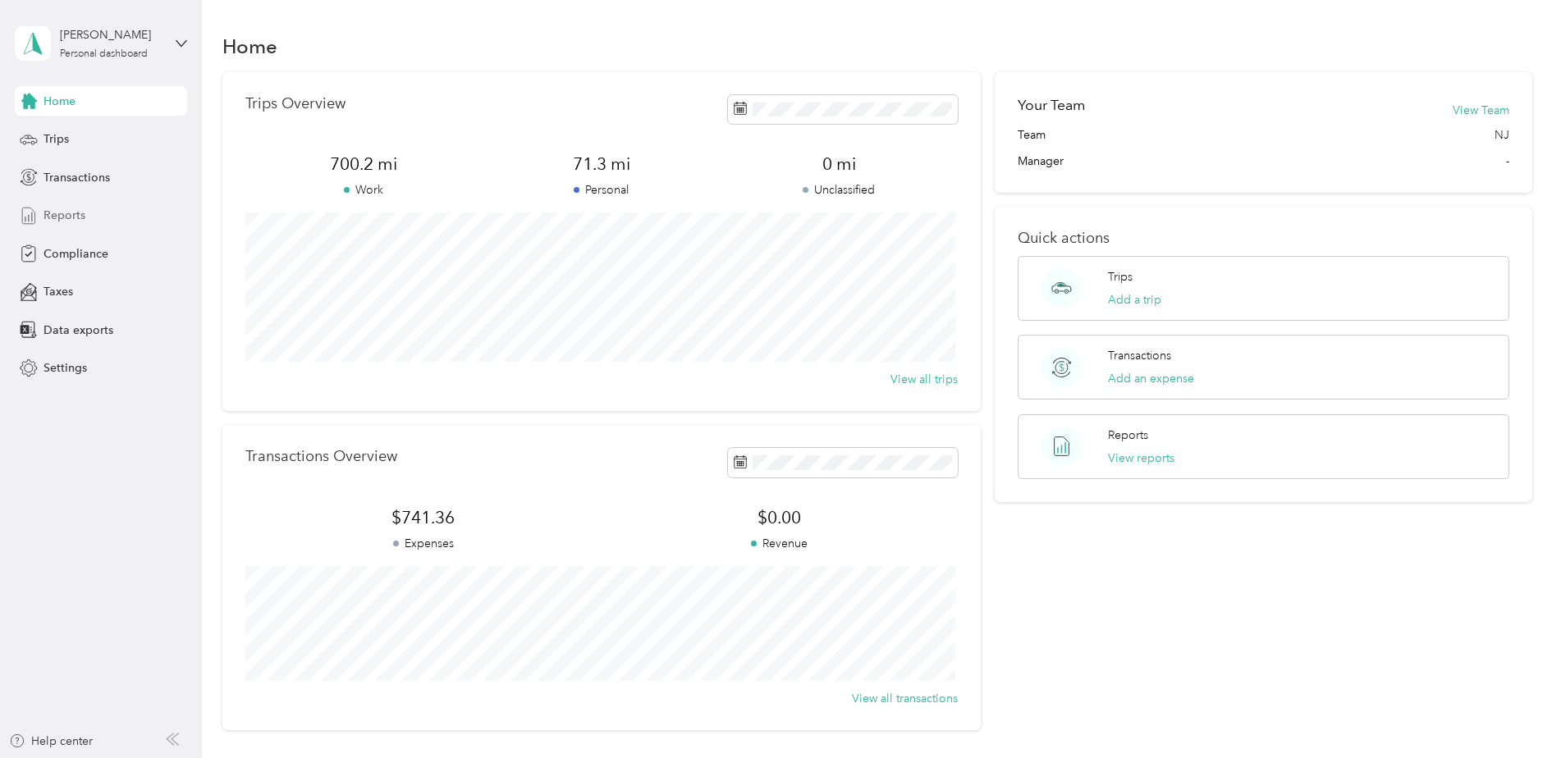
click at [75, 208] on span "Reports" at bounding box center [64, 215] width 42 height 17
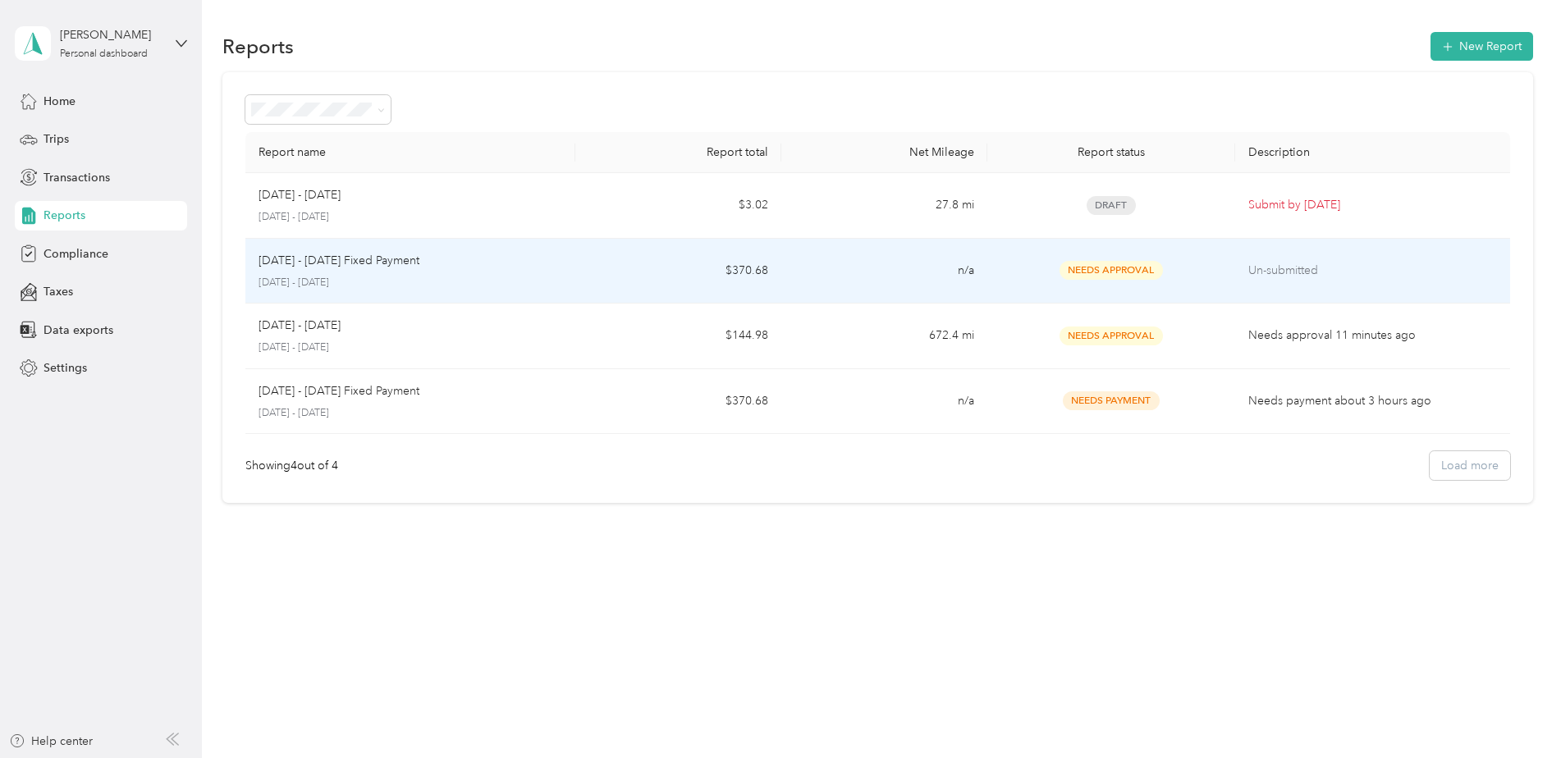
click at [1273, 269] on p "Un-submitted" at bounding box center [1372, 271] width 249 height 18
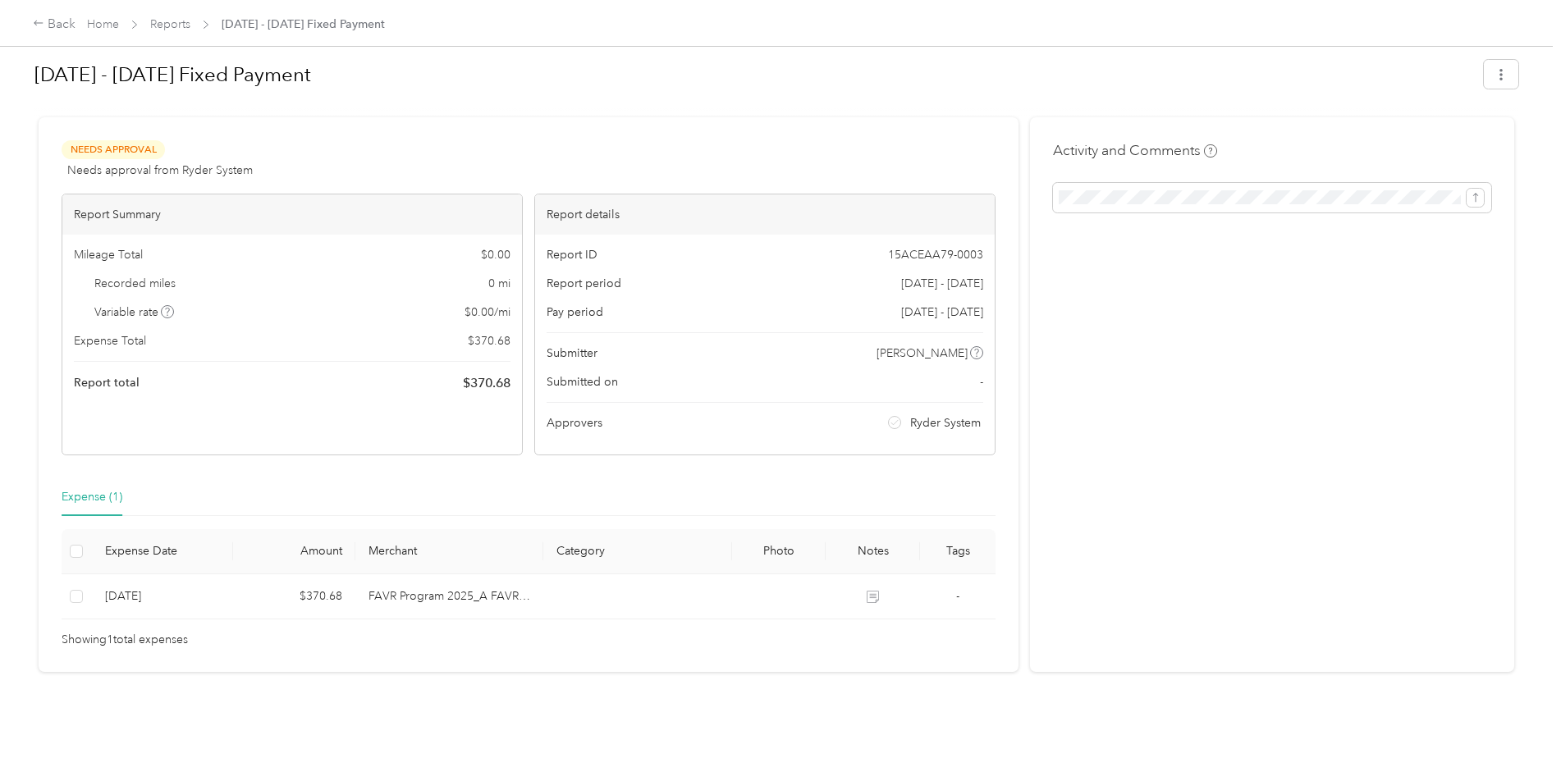
scroll to position [21, 0]
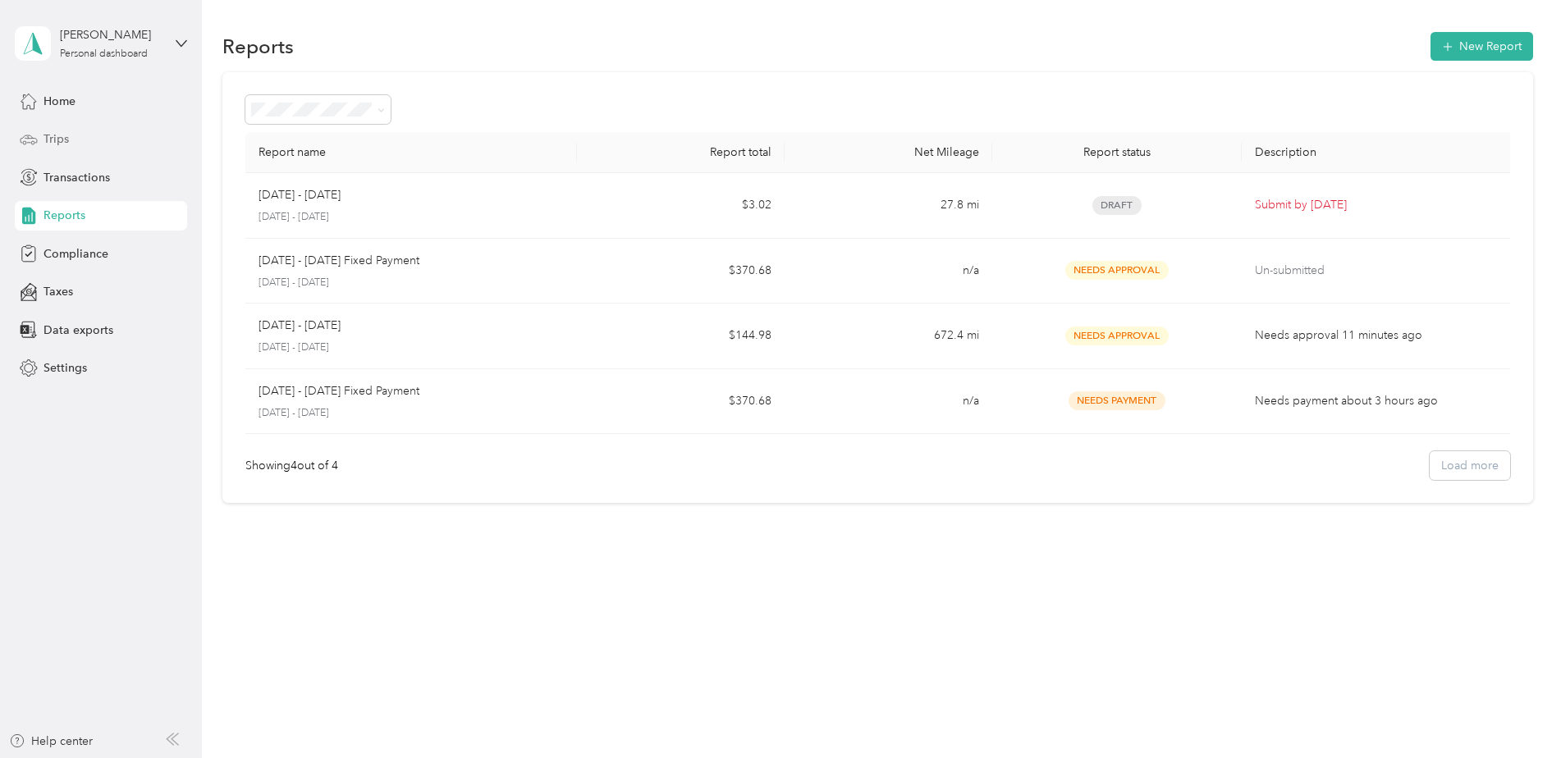
click at [84, 142] on div "Trips" at bounding box center [101, 140] width 172 height 30
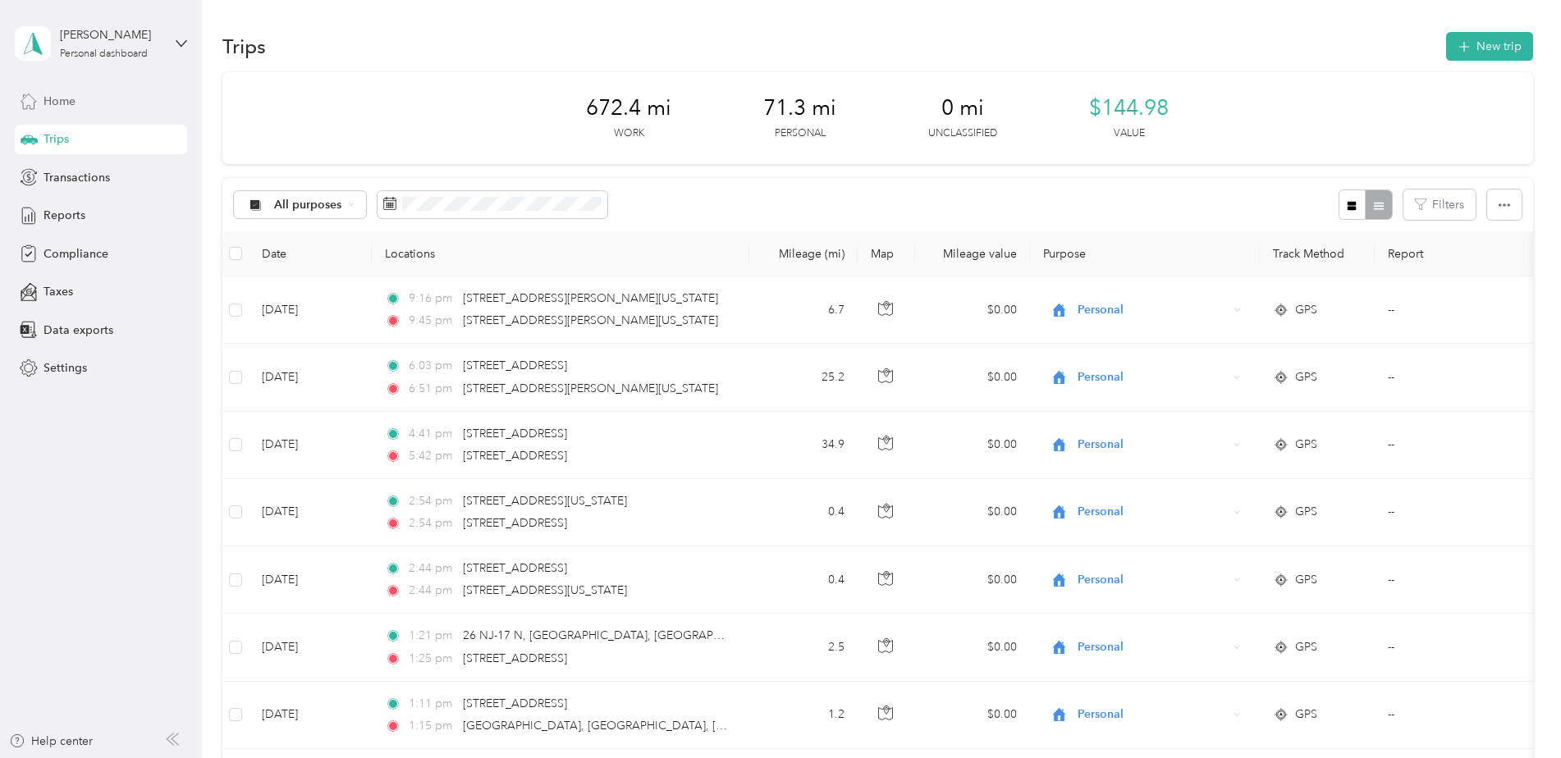
click at [82, 94] on div "Home" at bounding box center [101, 101] width 172 height 30
